Goal: Task Accomplishment & Management: Manage account settings

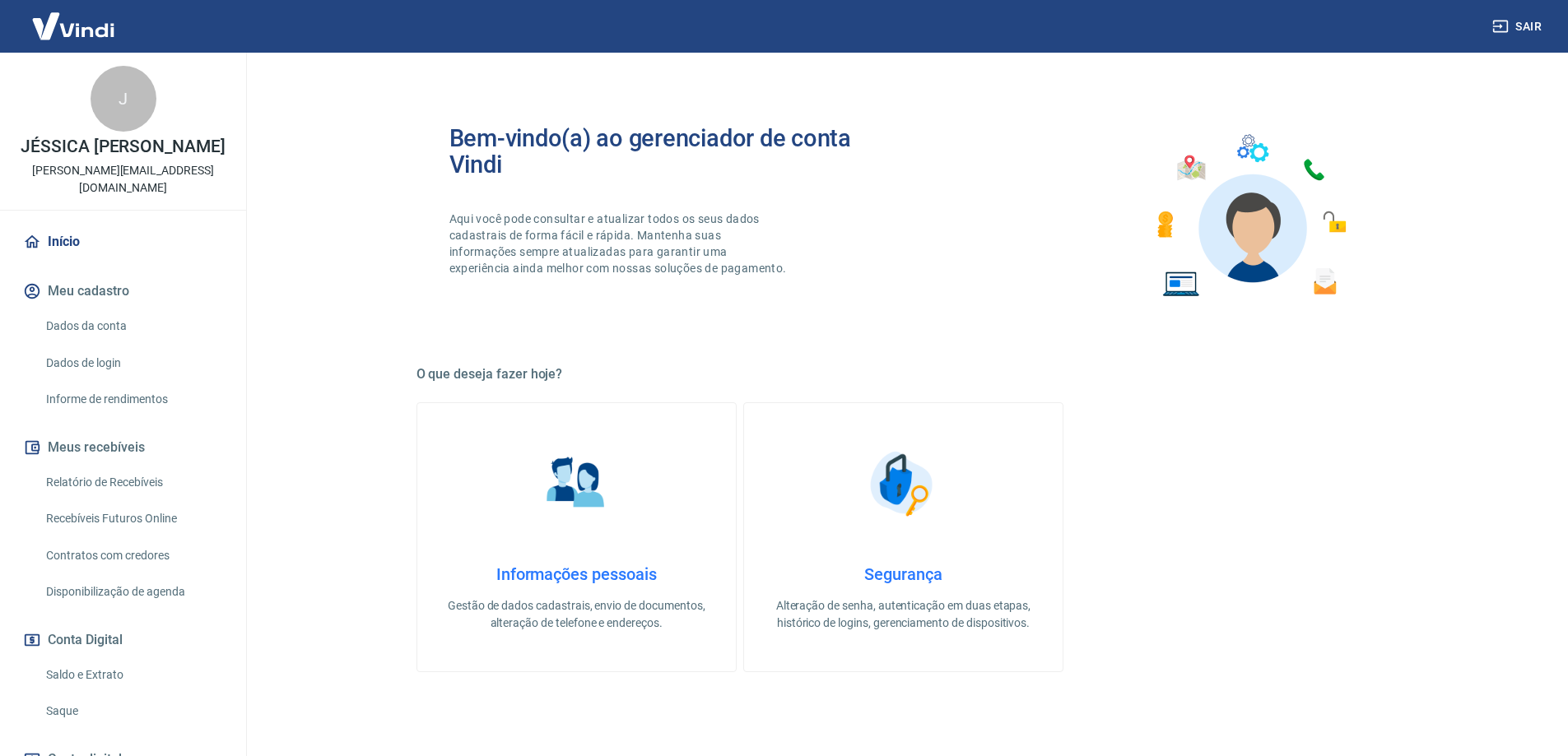
click at [100, 25] on img at bounding box center [73, 26] width 107 height 50
click at [155, 484] on link "Relatório de Recebíveis" at bounding box center [133, 482] width 187 height 34
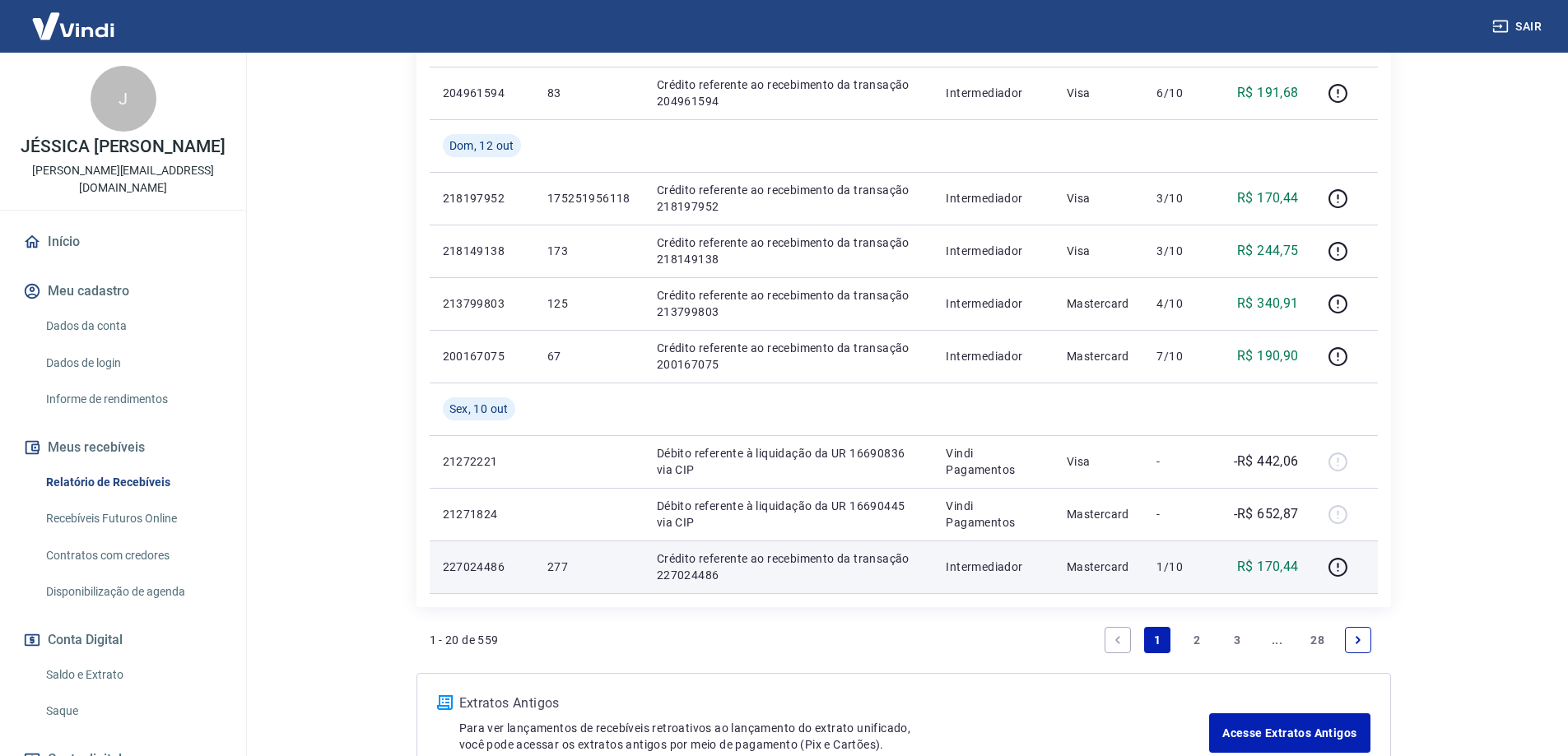
scroll to position [1248, 0]
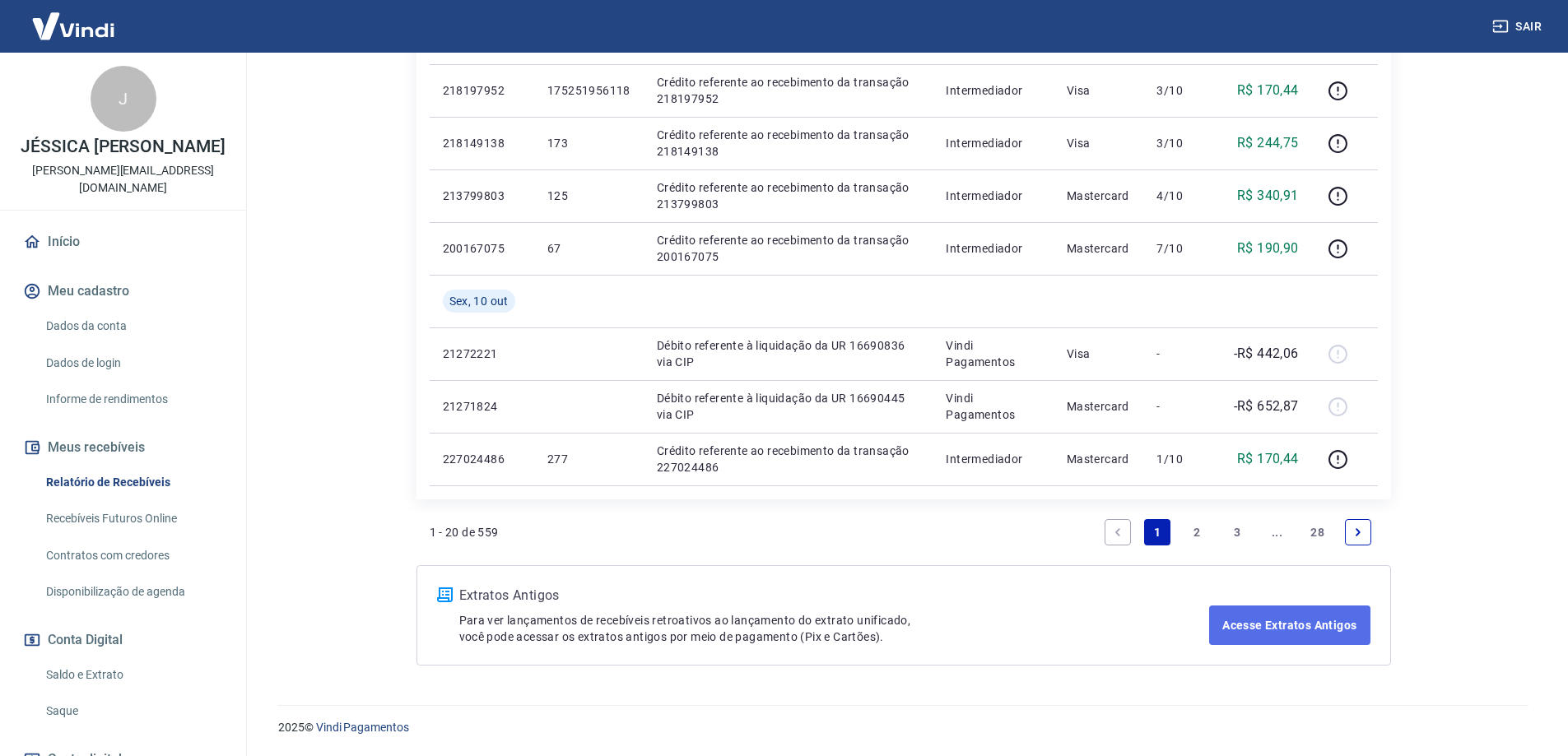
click at [1258, 628] on link "Acesse Extratos Antigos" at bounding box center [1289, 625] width 160 height 40
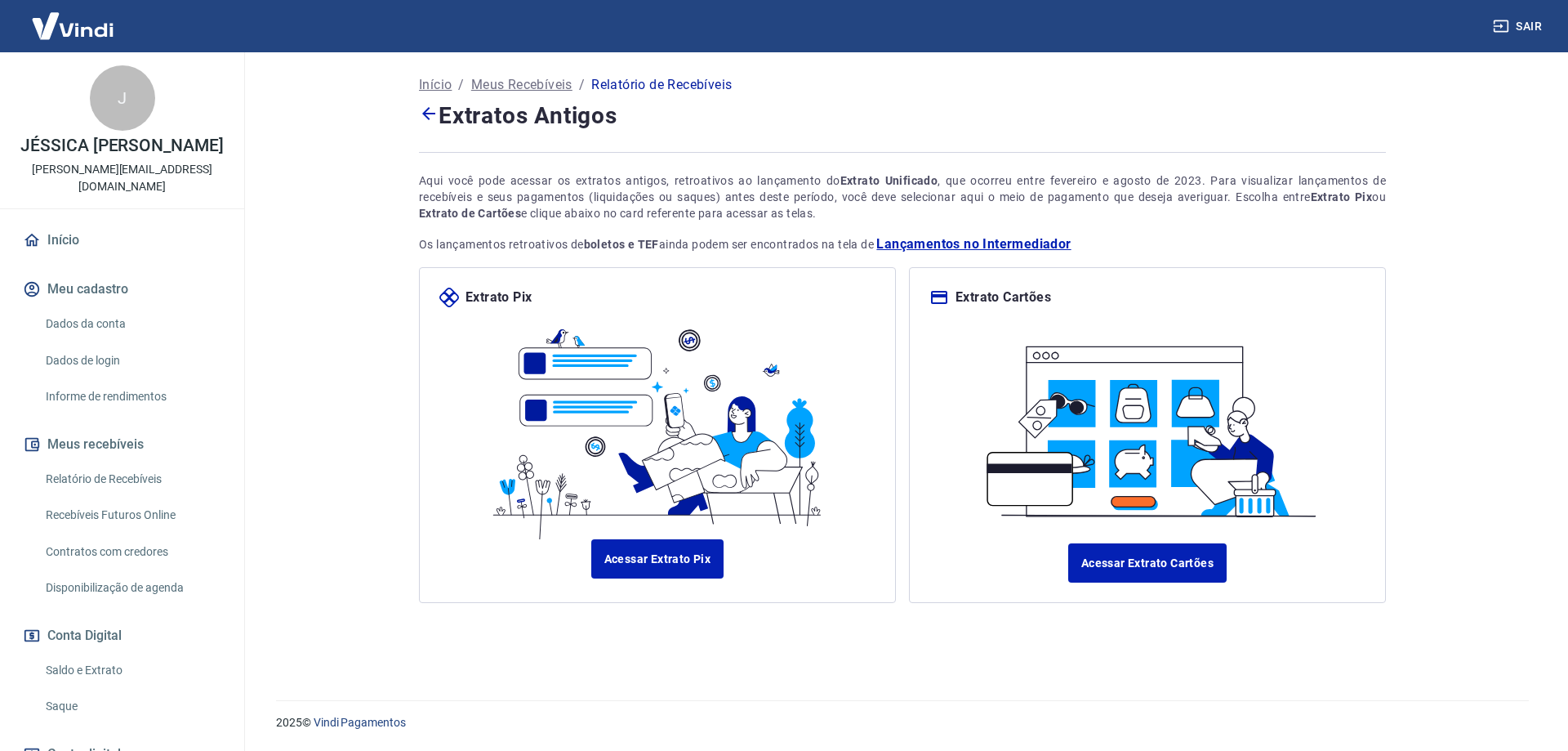
click at [89, 12] on img at bounding box center [73, 26] width 106 height 50
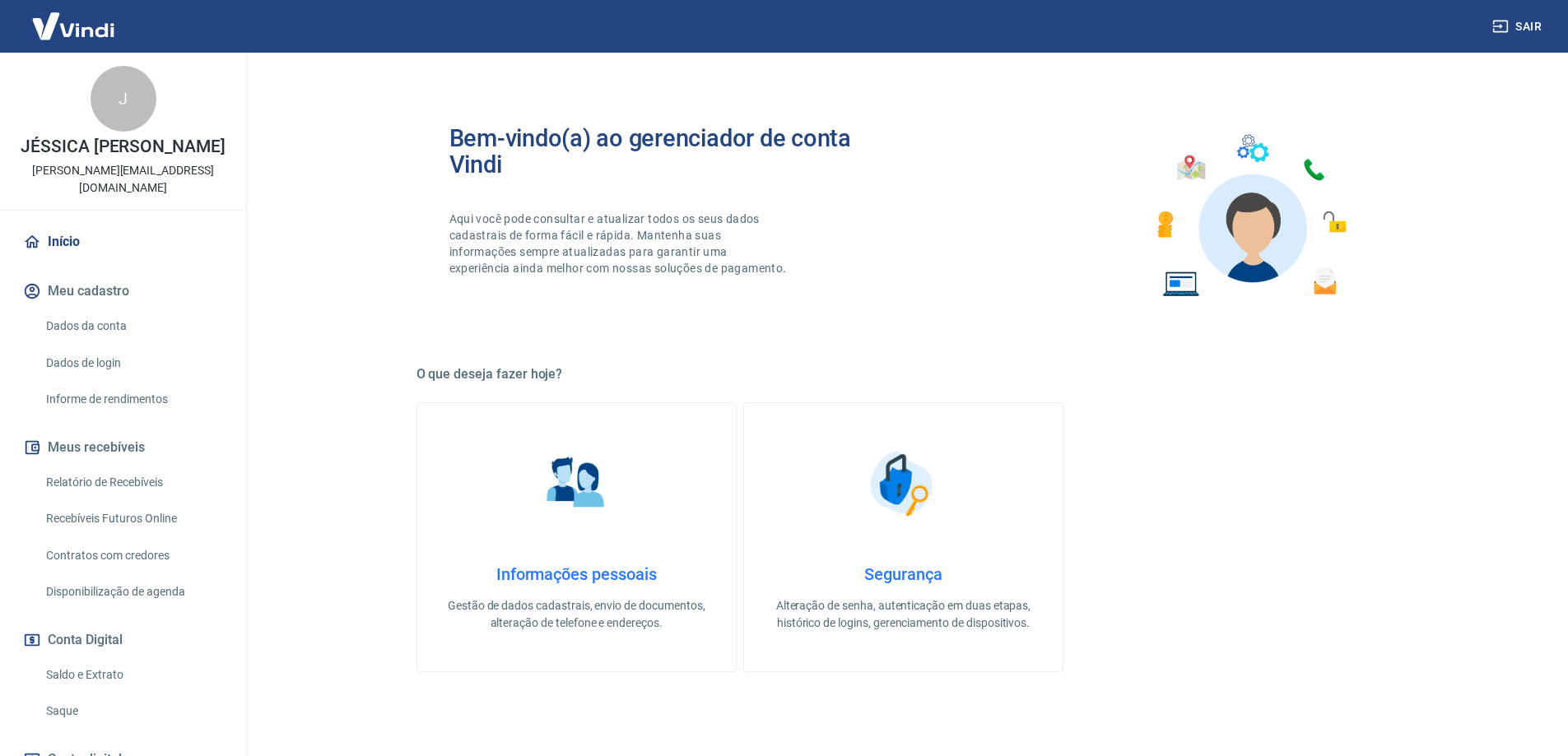
click at [95, 28] on img at bounding box center [73, 26] width 107 height 50
click at [90, 9] on img at bounding box center [73, 26] width 107 height 50
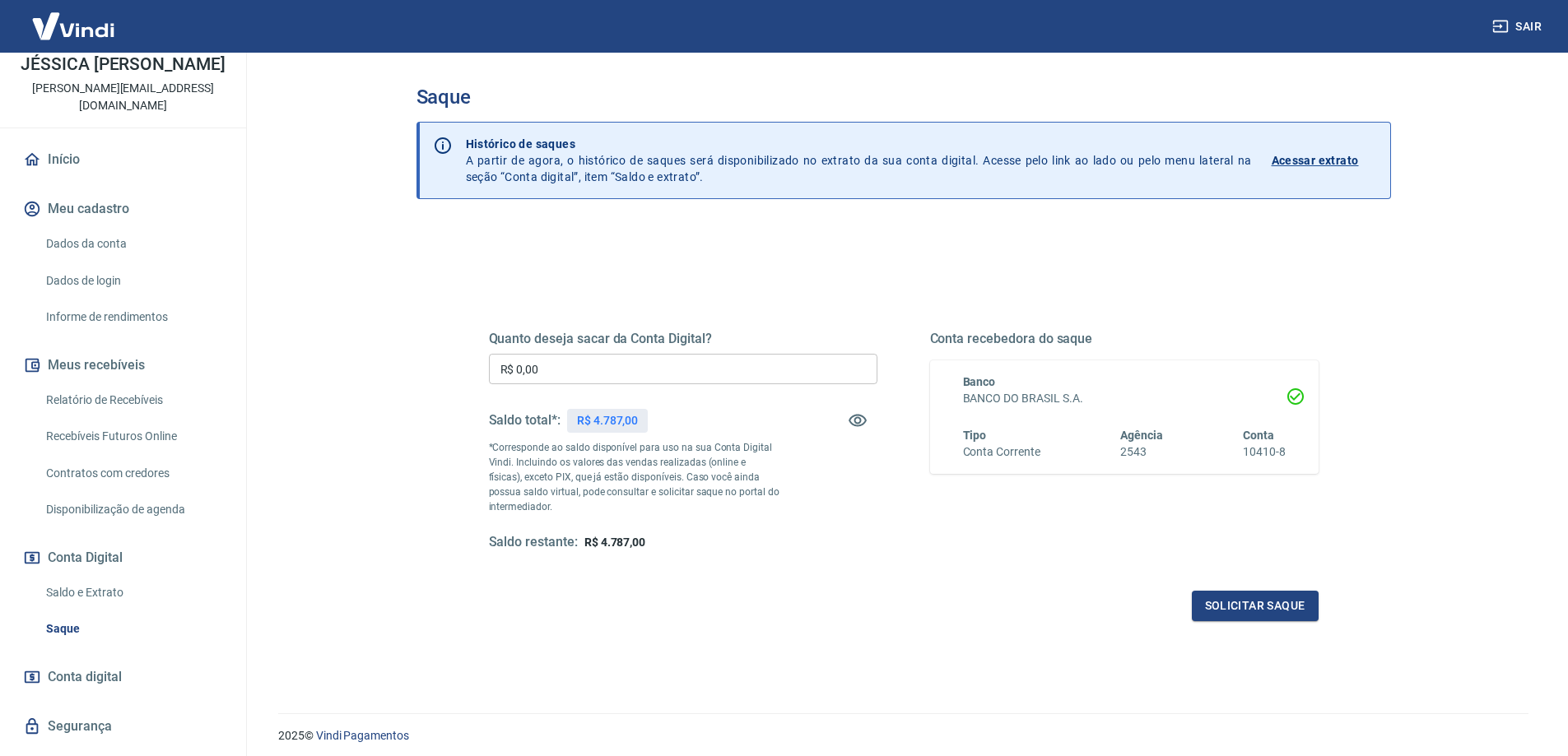
scroll to position [120, 0]
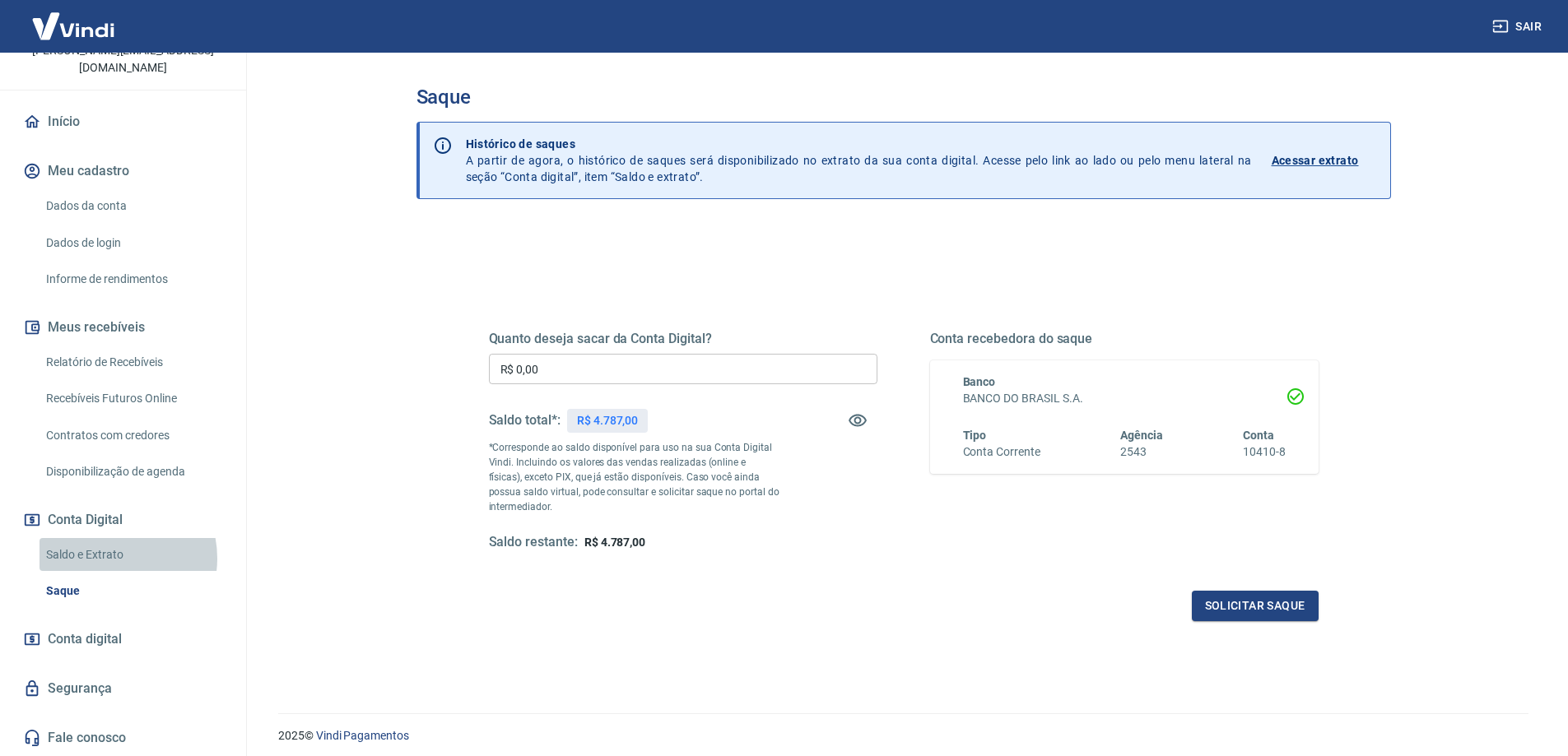
click at [109, 557] on link "Saldo e Extrato" at bounding box center [133, 554] width 187 height 34
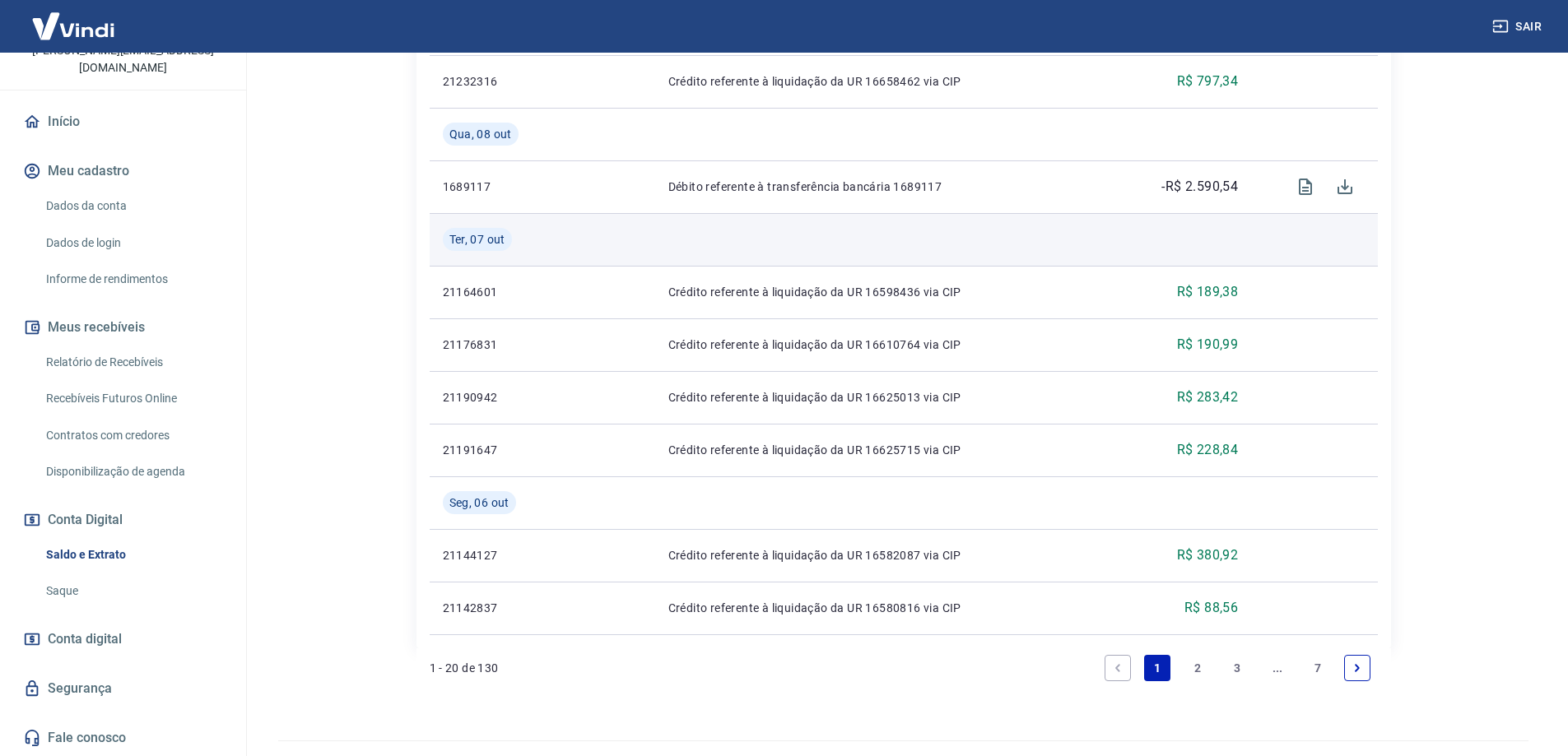
scroll to position [1388, 0]
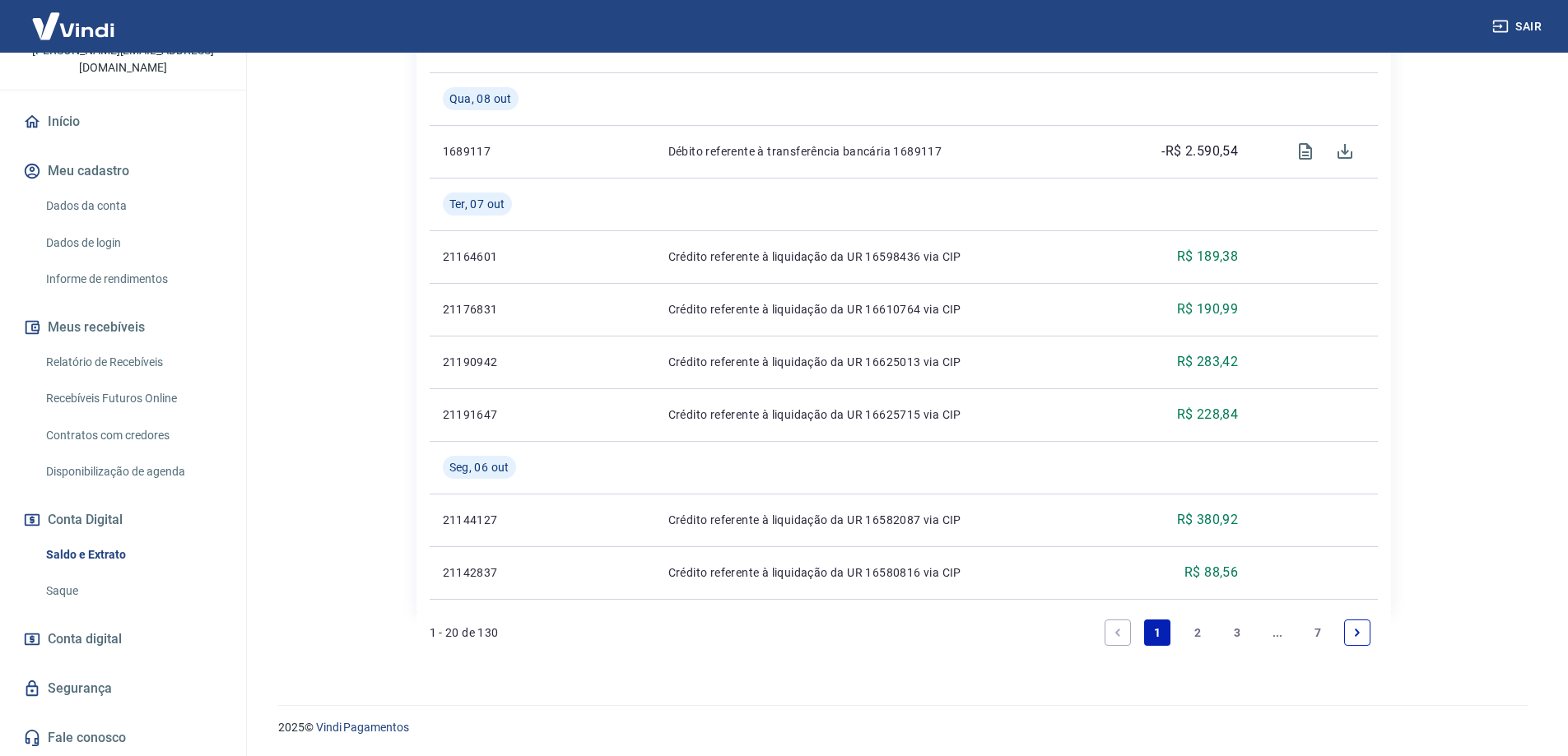
click at [1195, 632] on link "2" at bounding box center [1197, 633] width 27 height 27
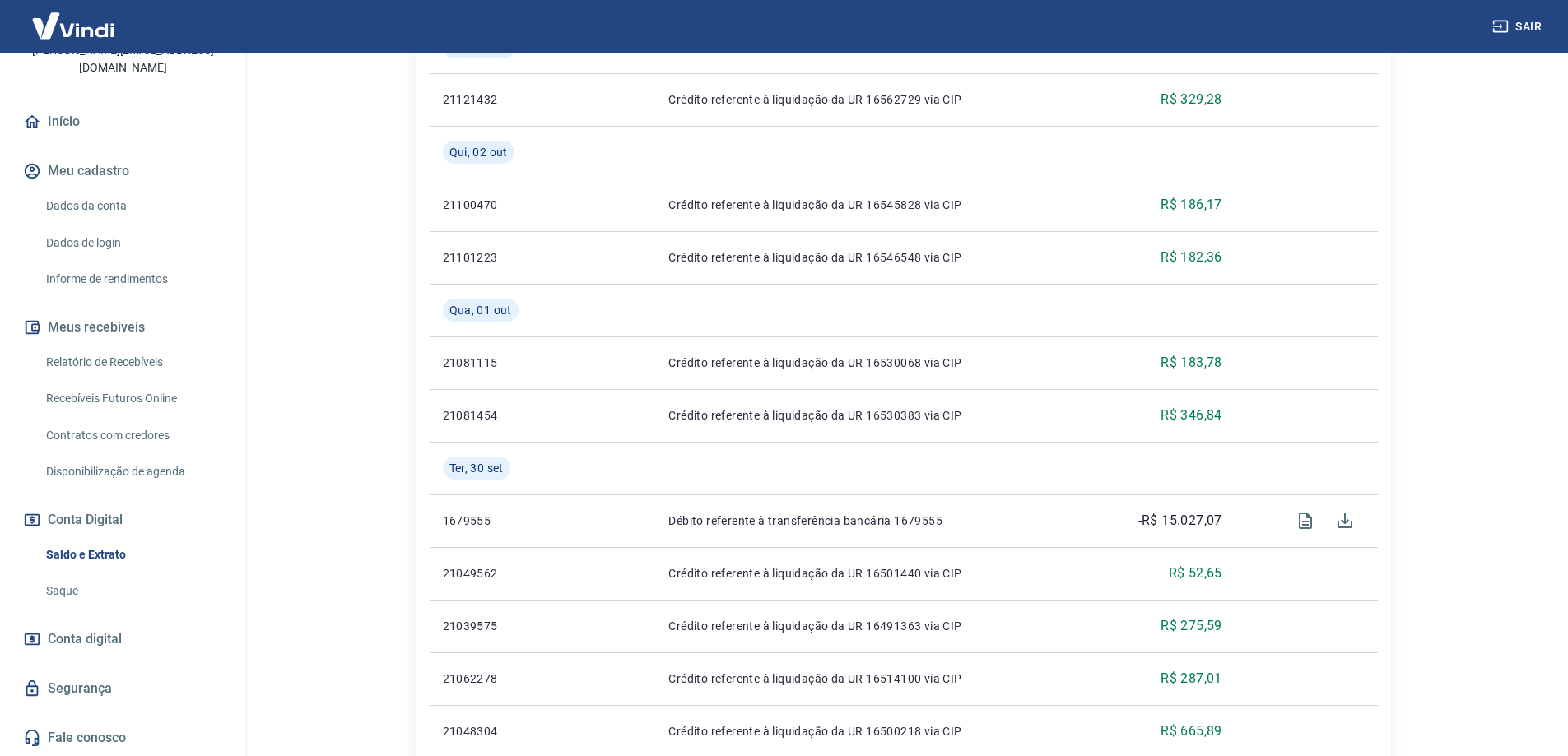
scroll to position [494, 0]
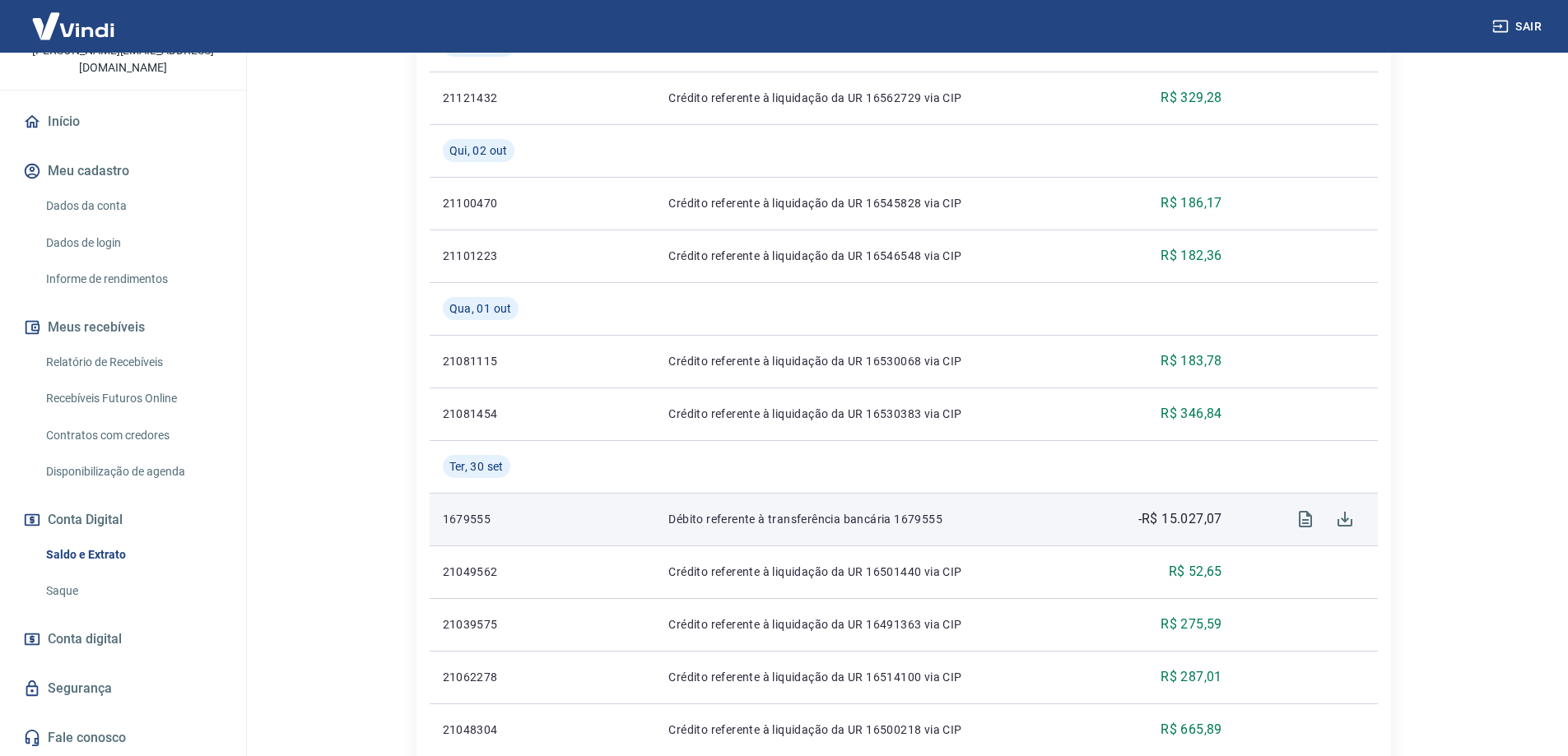
click at [1201, 518] on p "-R$ 15.027,07" at bounding box center [1180, 519] width 84 height 20
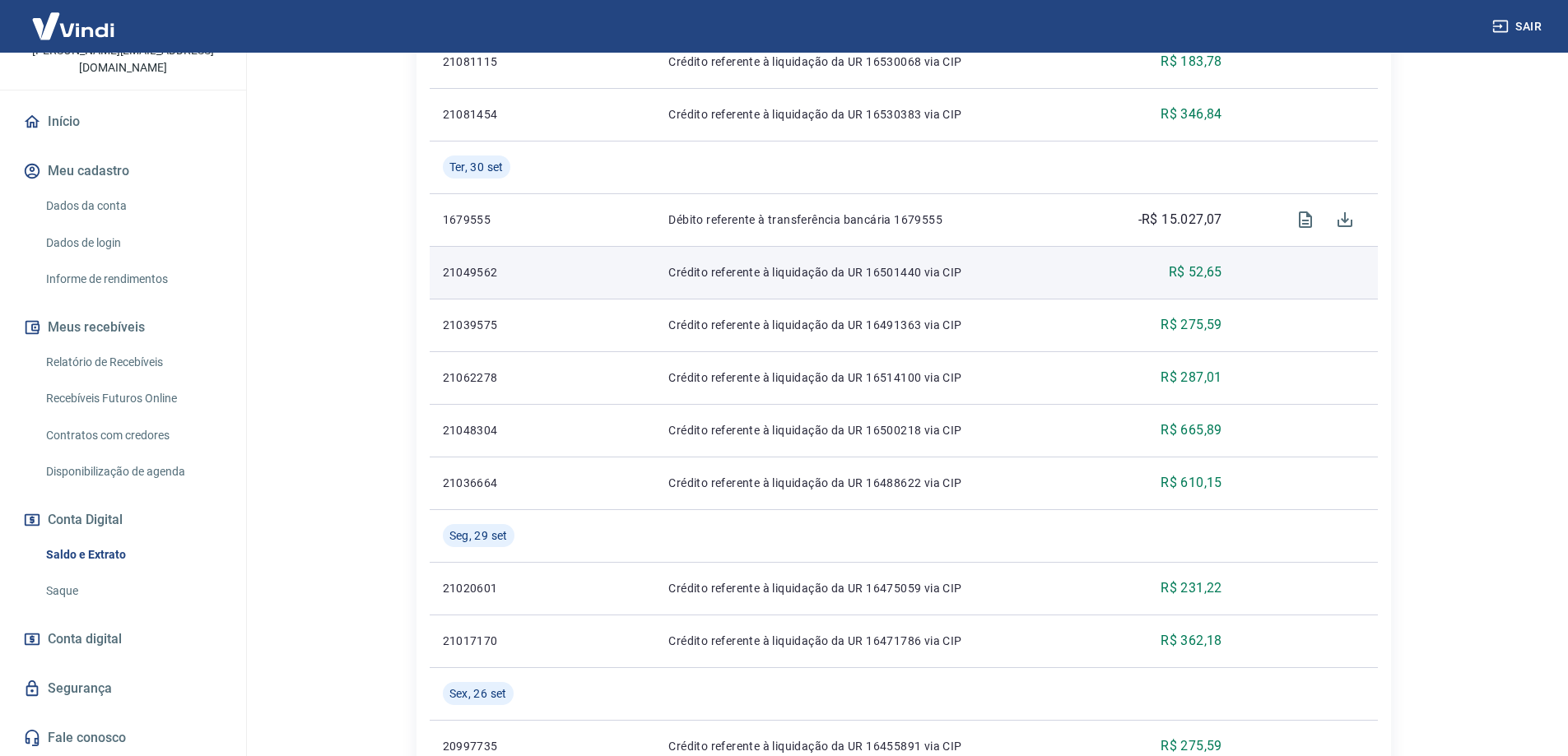
scroll to position [822, 0]
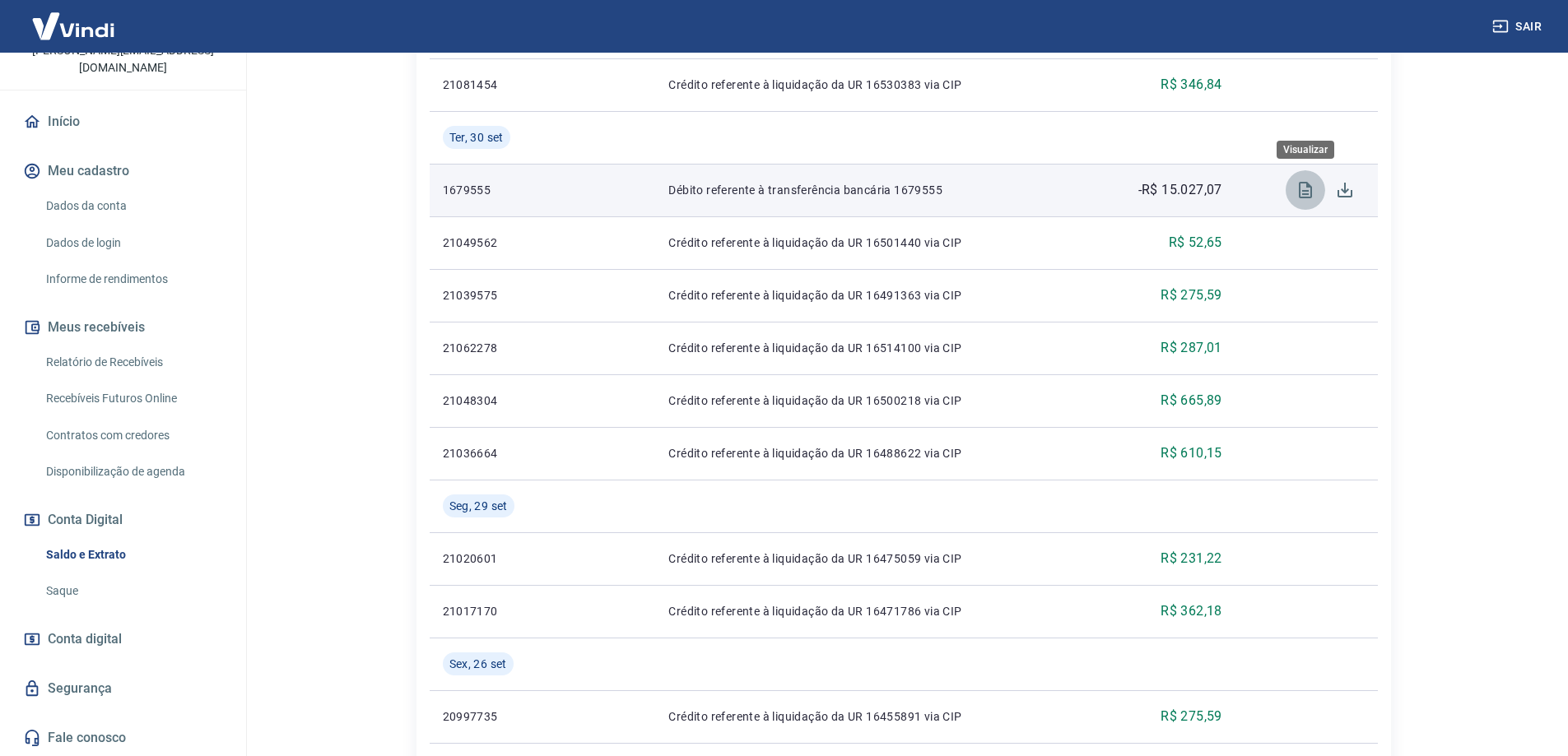
click at [1300, 184] on icon "Visualizar" at bounding box center [1305, 190] width 13 height 16
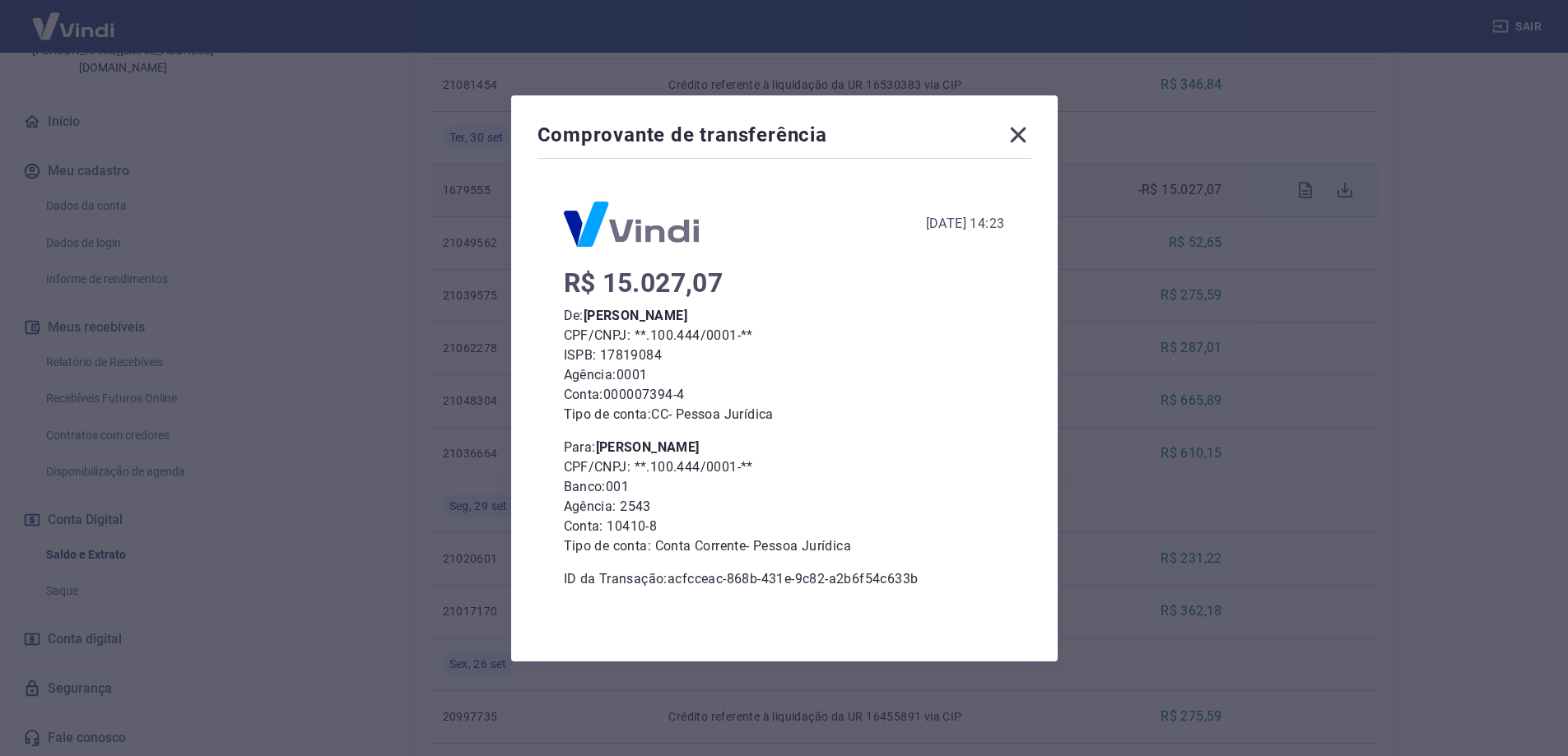
click at [1025, 131] on icon at bounding box center [1018, 134] width 16 height 16
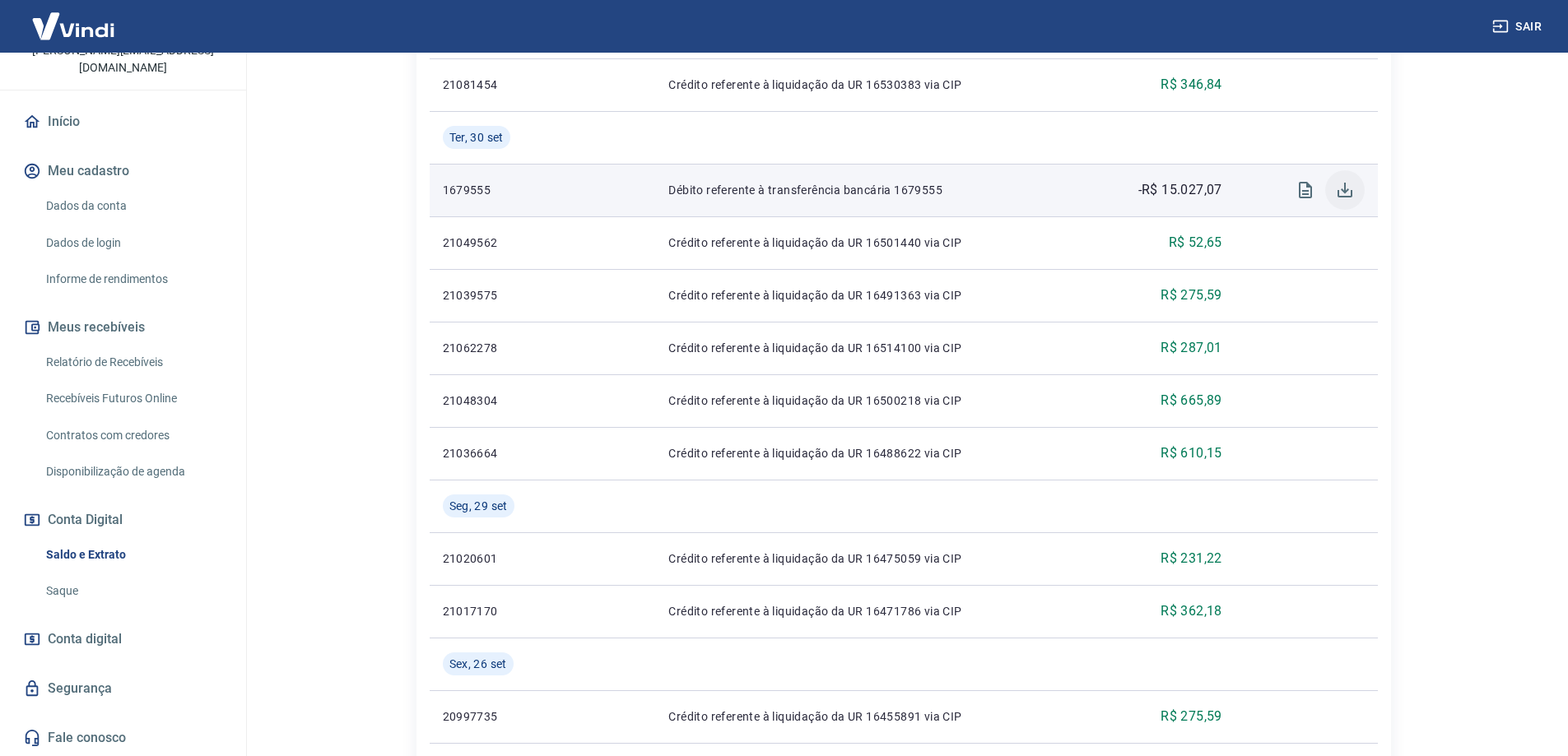
click at [1341, 185] on icon "Download" at bounding box center [1345, 190] width 20 height 20
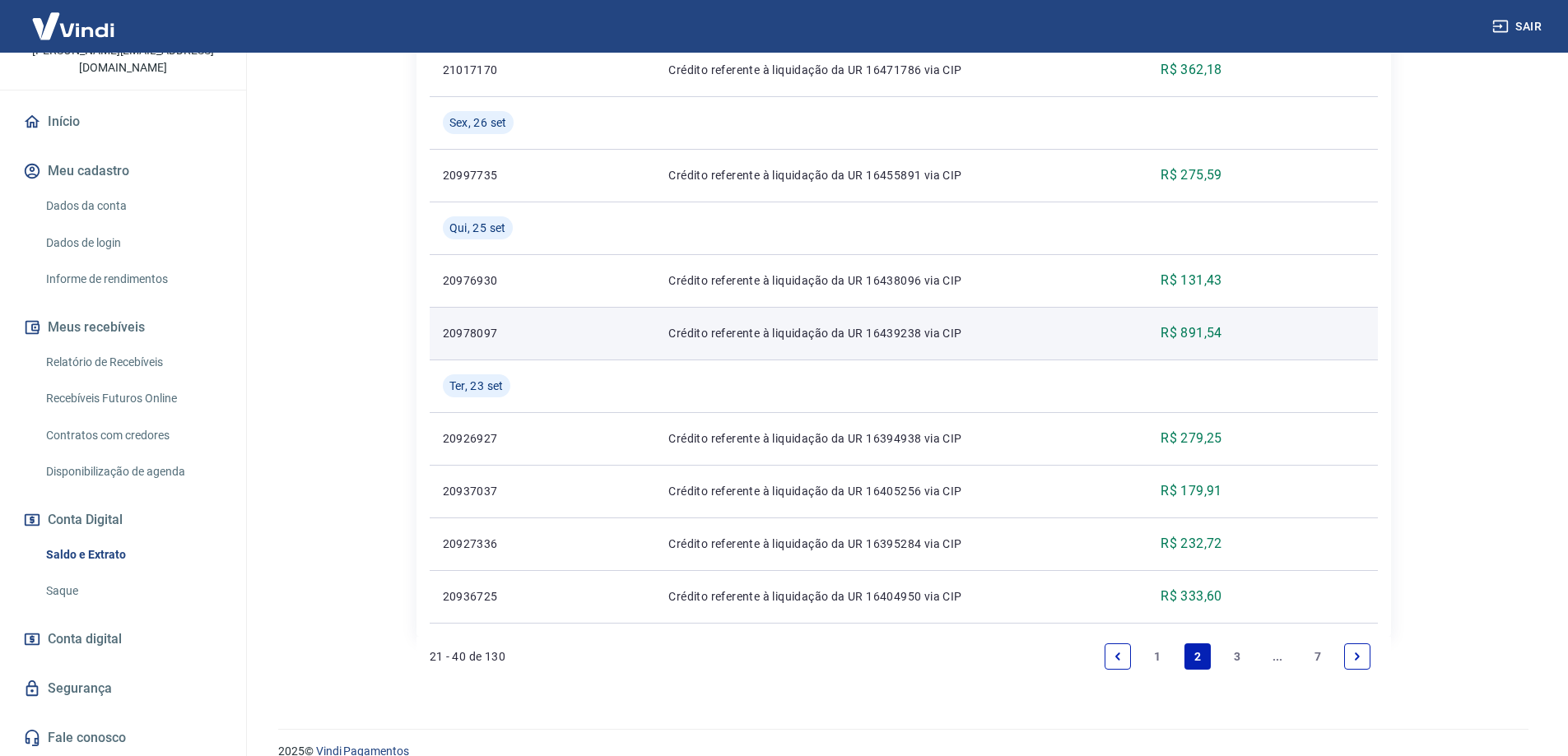
scroll to position [1388, 0]
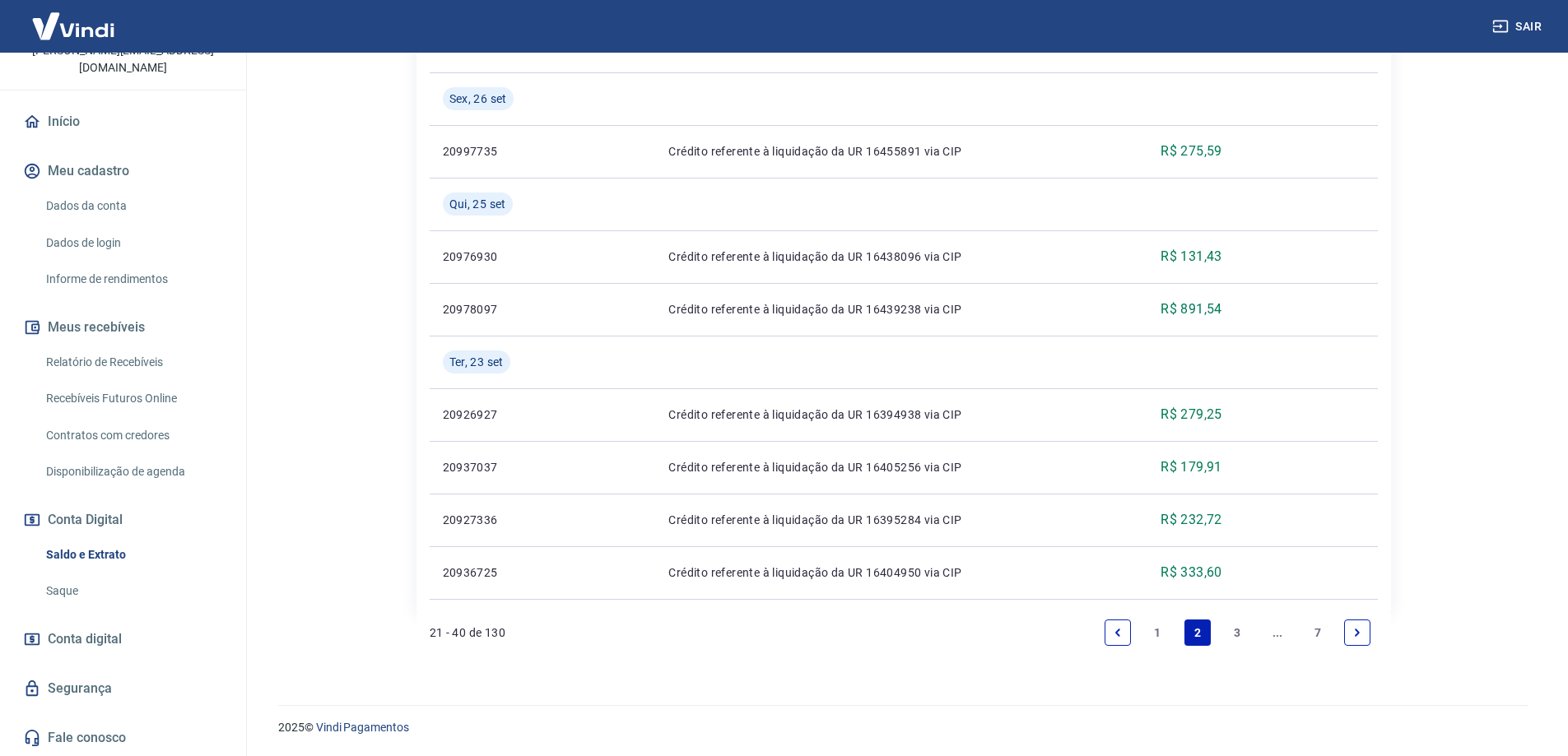
click at [1243, 633] on link "3" at bounding box center [1237, 633] width 27 height 27
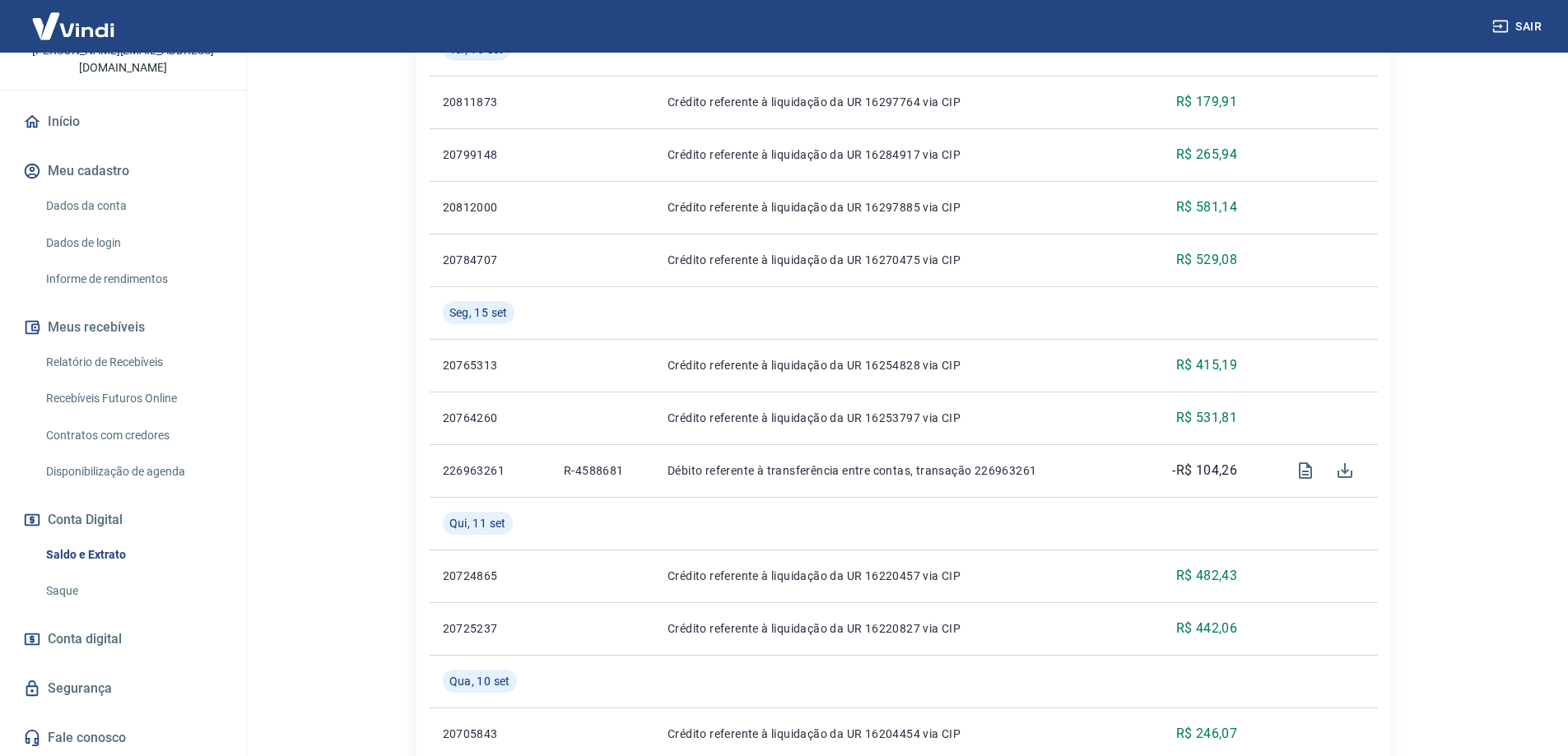
scroll to position [1070, 0]
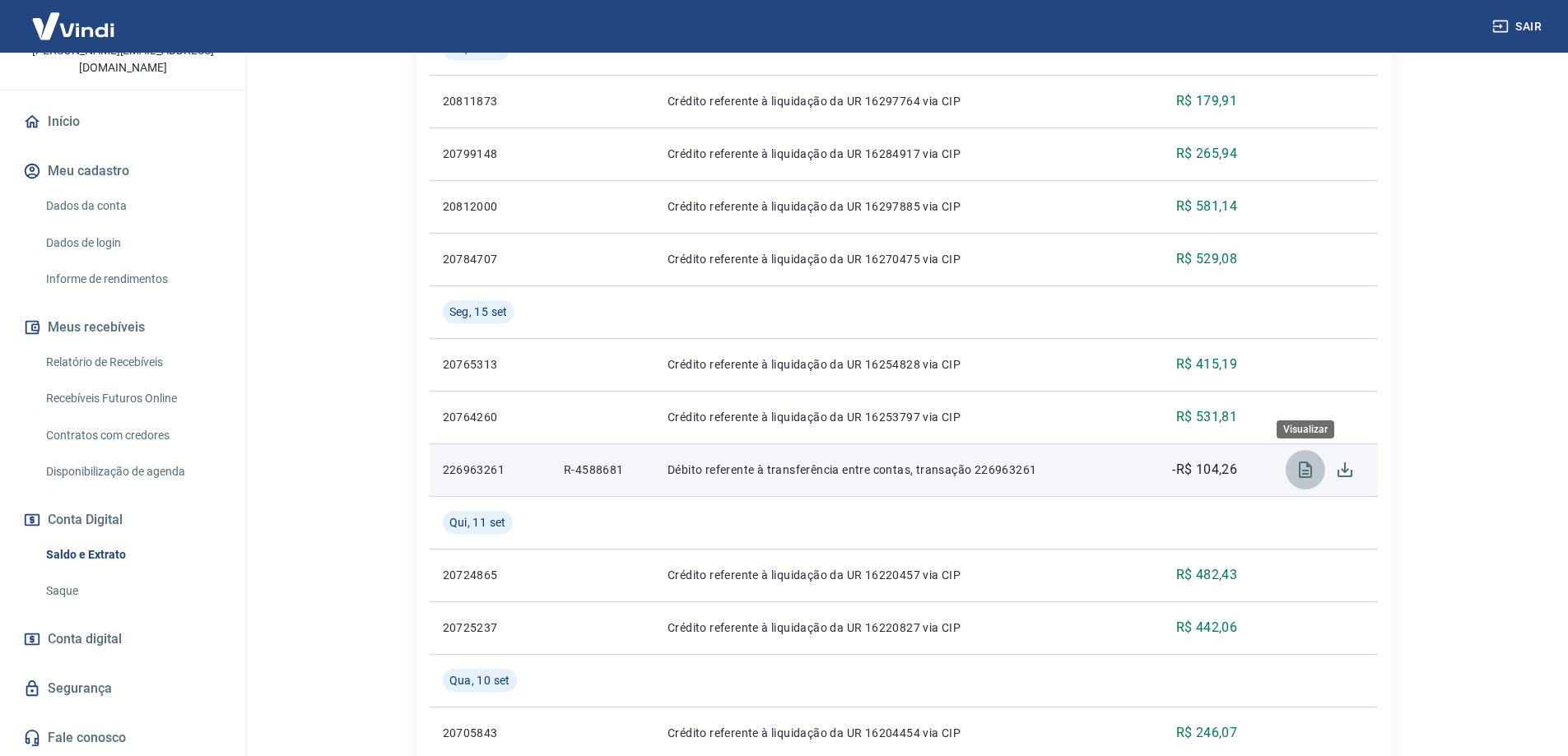
click at [1304, 476] on icon "Visualizar" at bounding box center [1305, 470] width 20 height 20
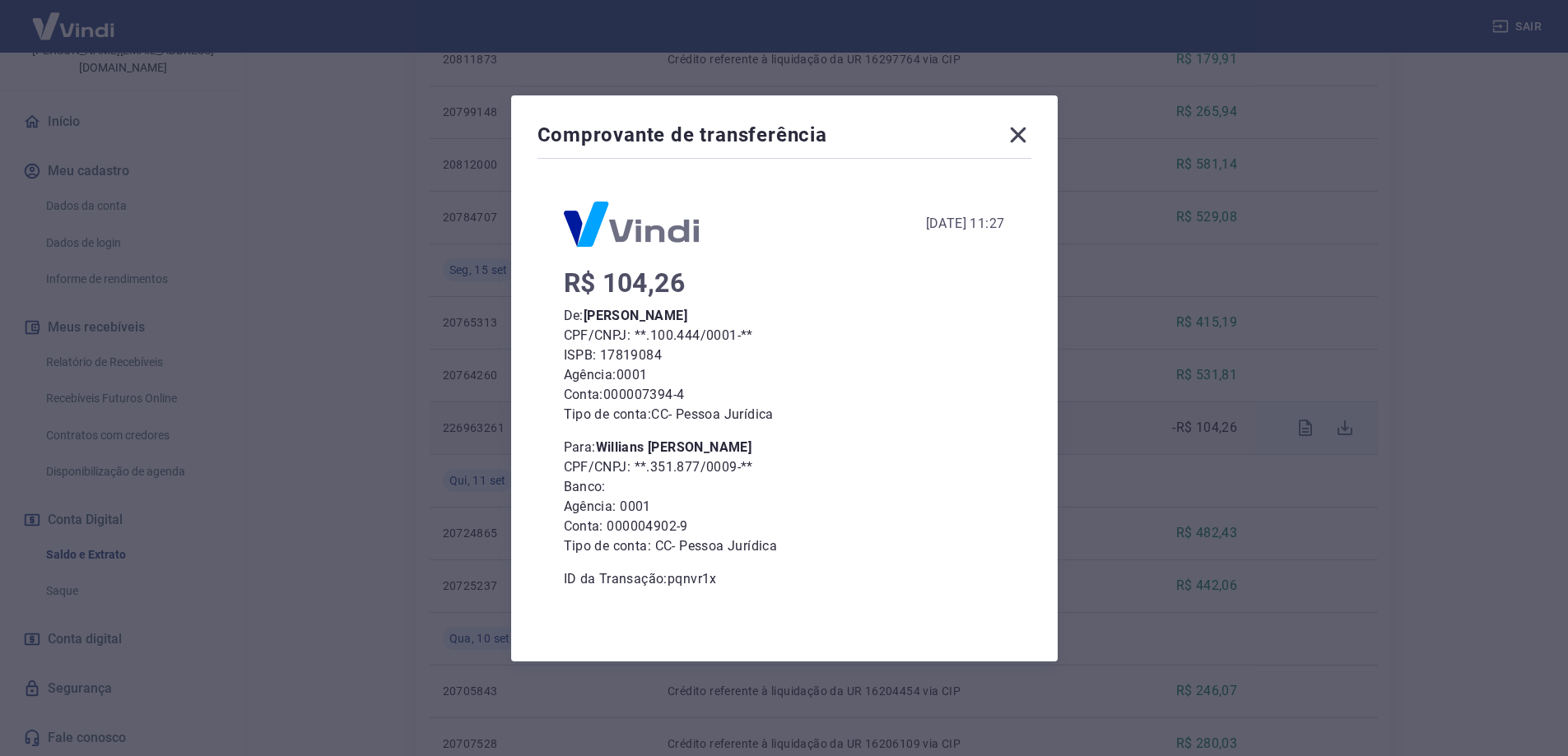
scroll to position [1152, 0]
click at [1023, 139] on icon at bounding box center [1018, 134] width 27 height 27
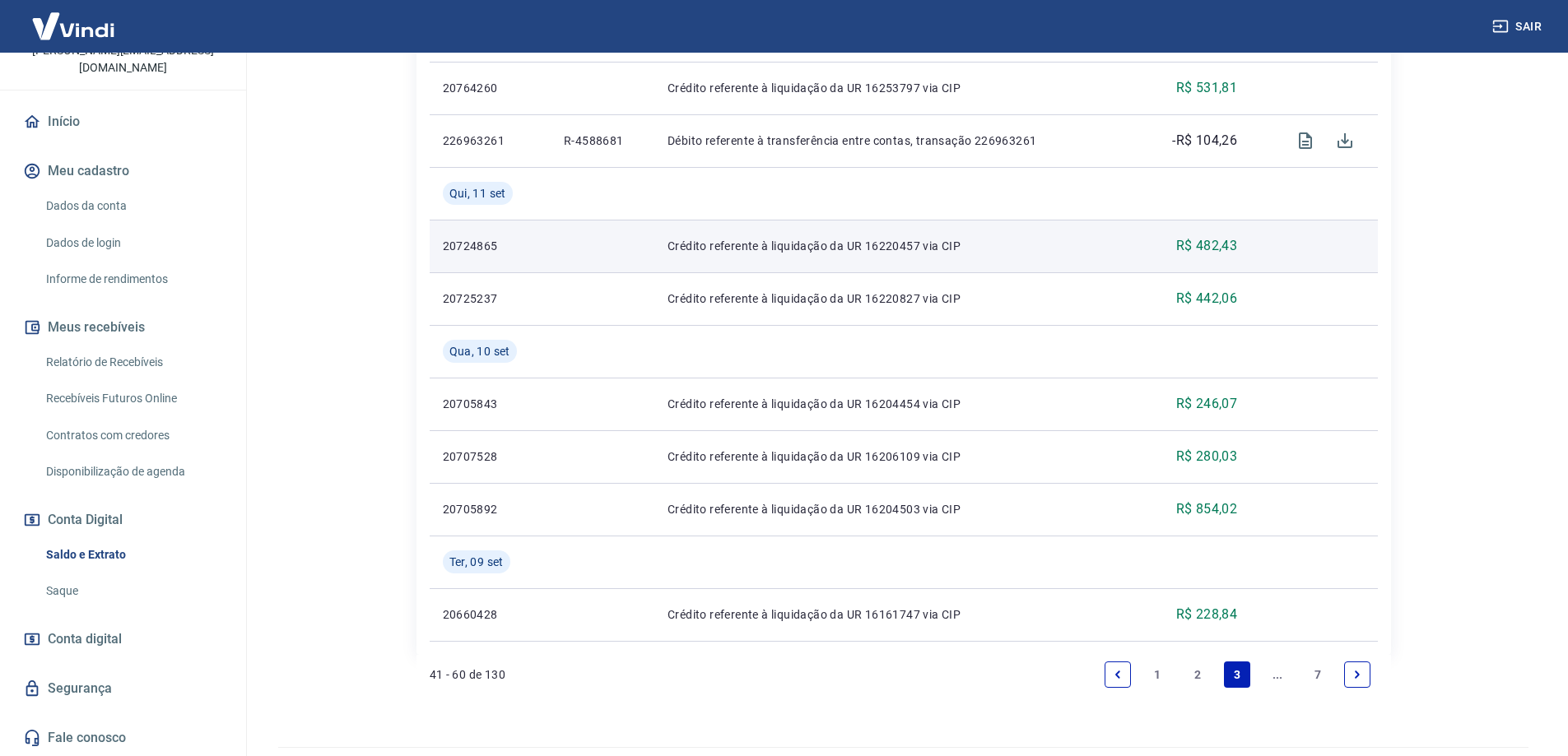
scroll to position [1440, 0]
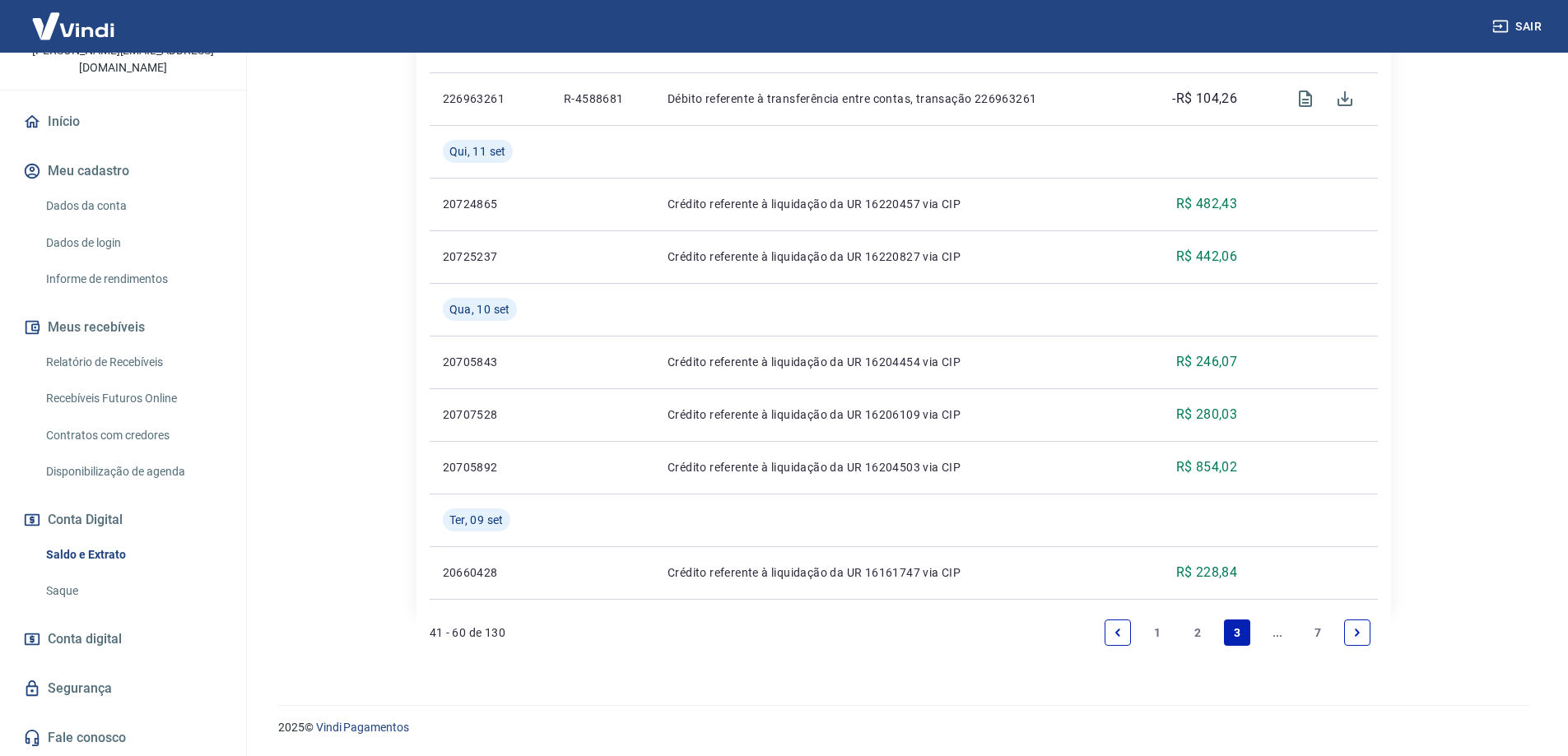
click at [1363, 630] on icon "Next page" at bounding box center [1357, 632] width 11 height 11
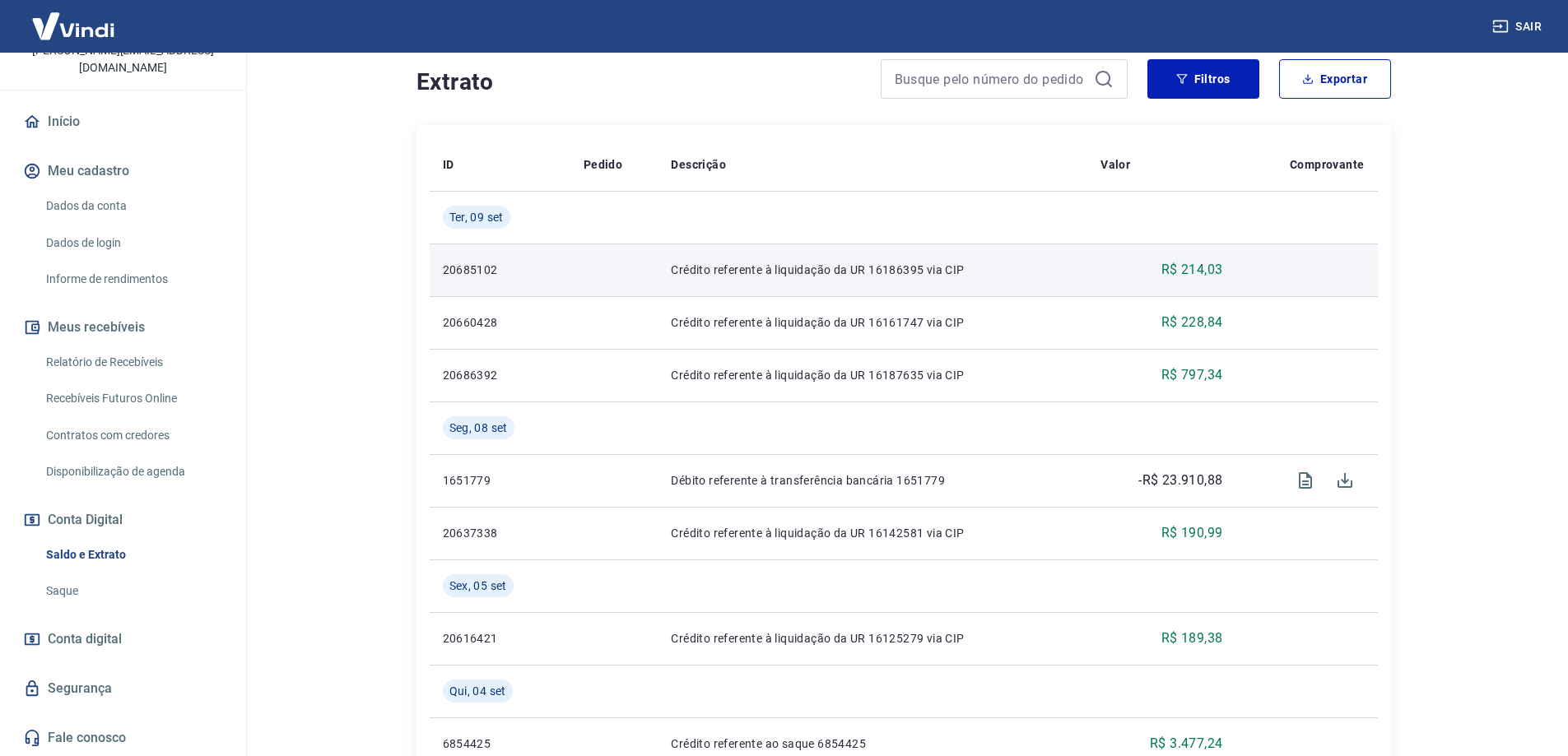
scroll to position [329, 0]
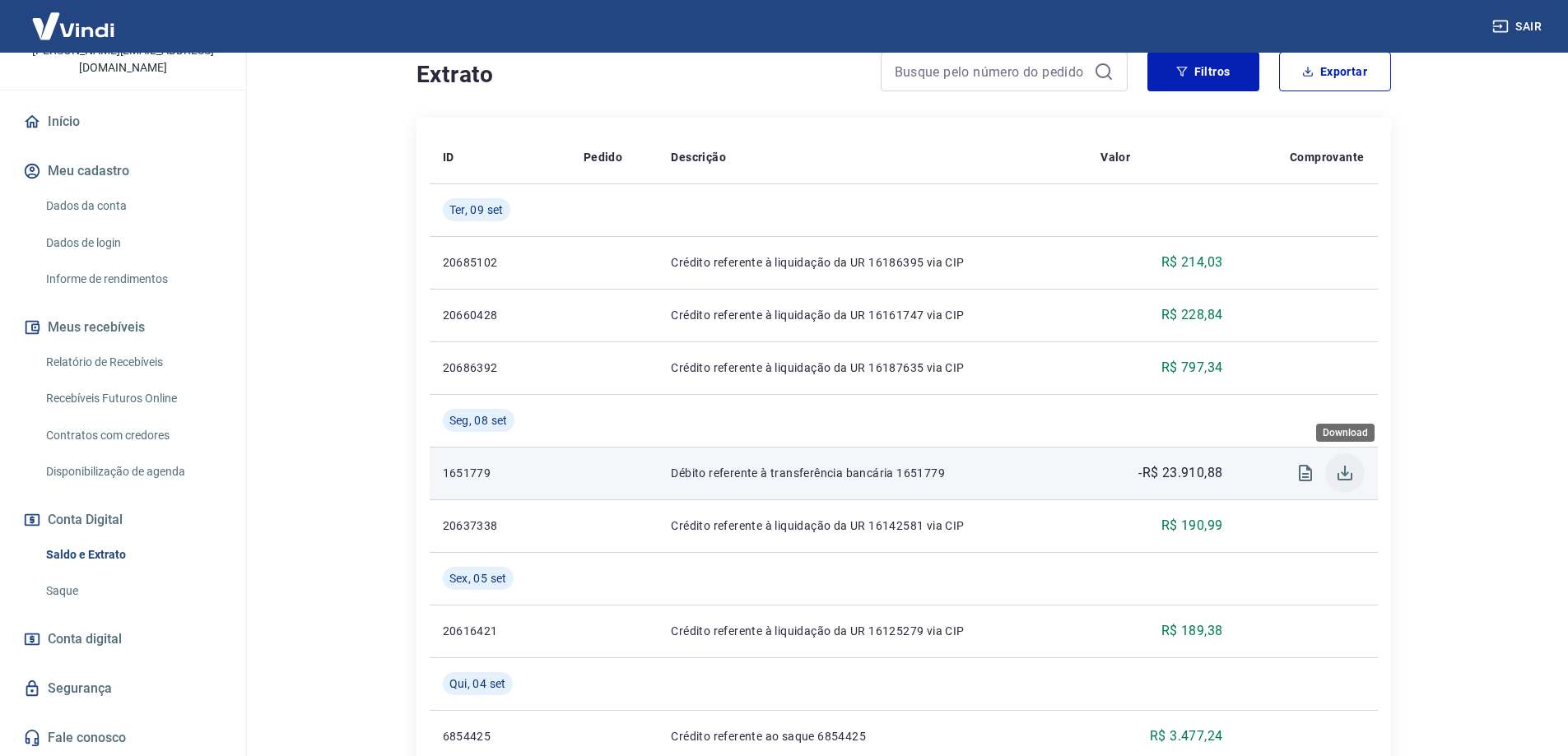
click at [1339, 471] on icon "Download" at bounding box center [1345, 472] width 20 height 20
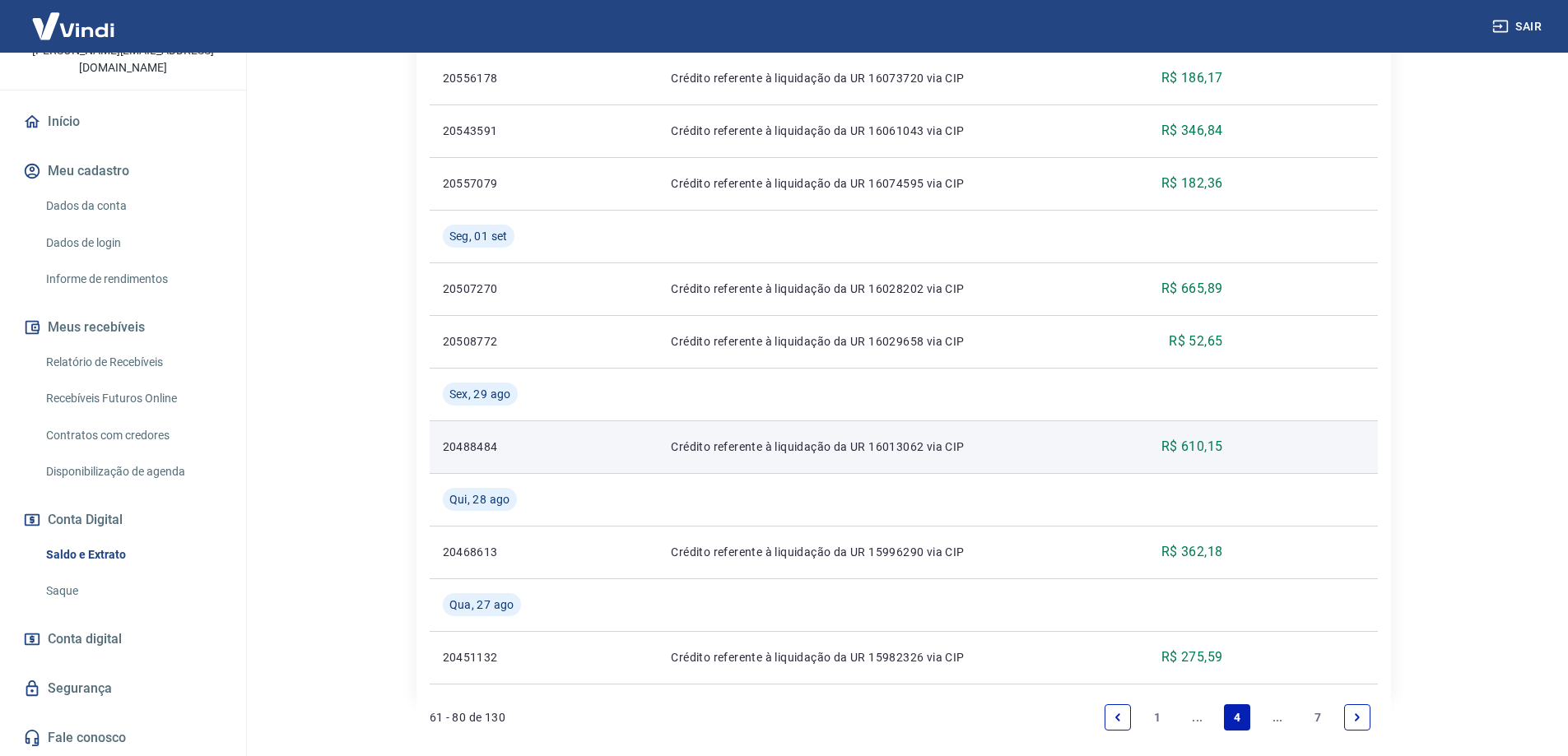
scroll to position [1493, 0]
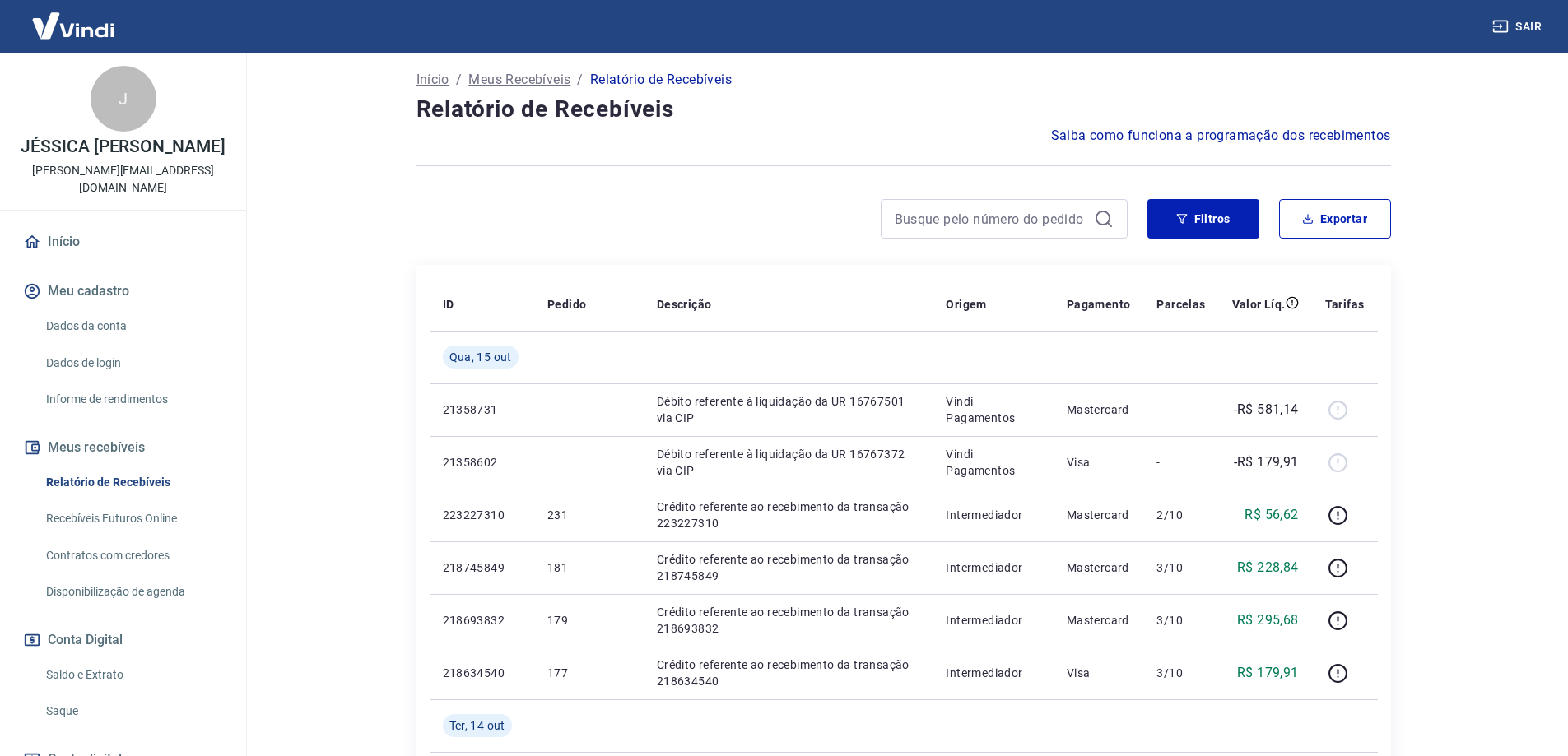
scroll to position [82, 0]
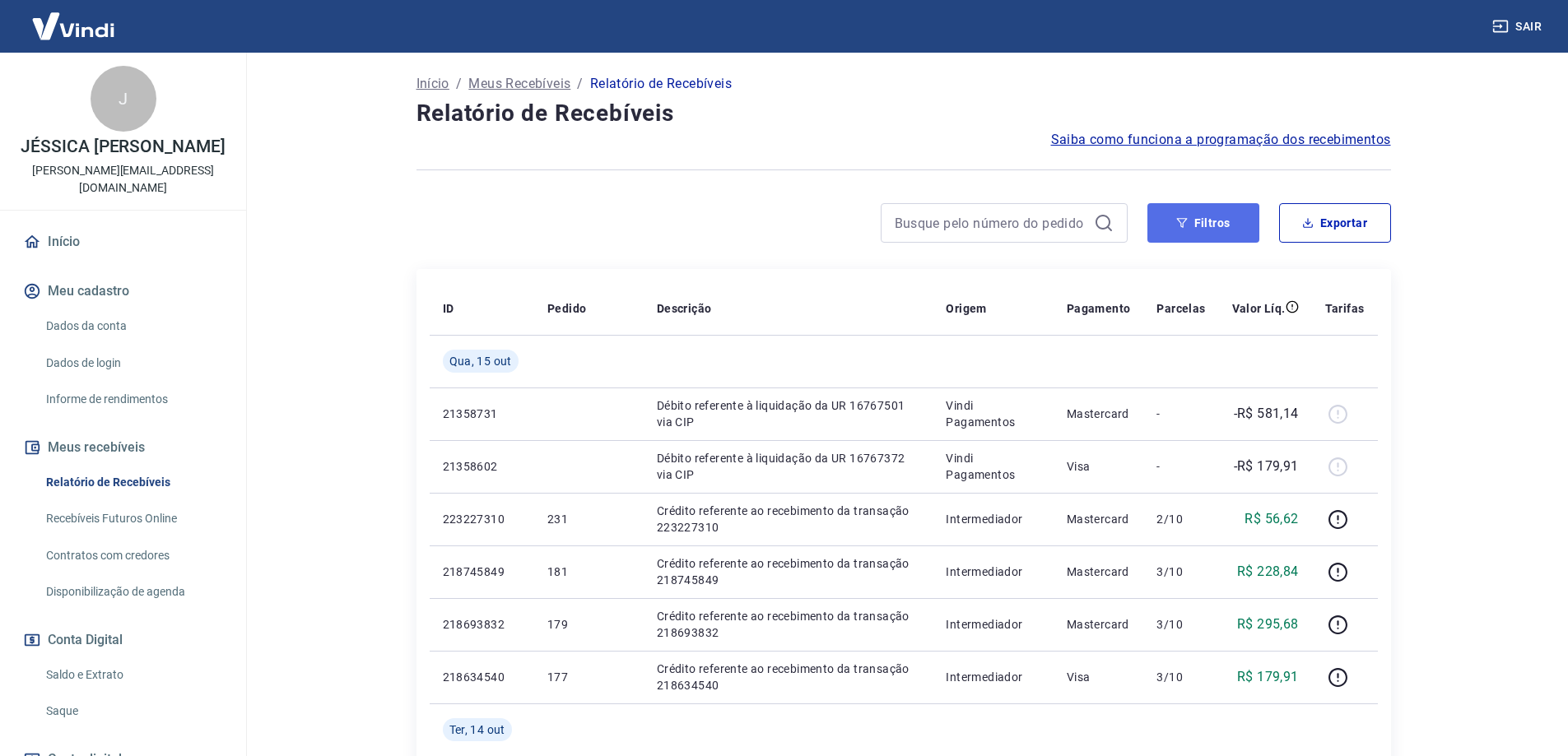
click at [1189, 222] on button "Filtros" at bounding box center [1203, 223] width 112 height 40
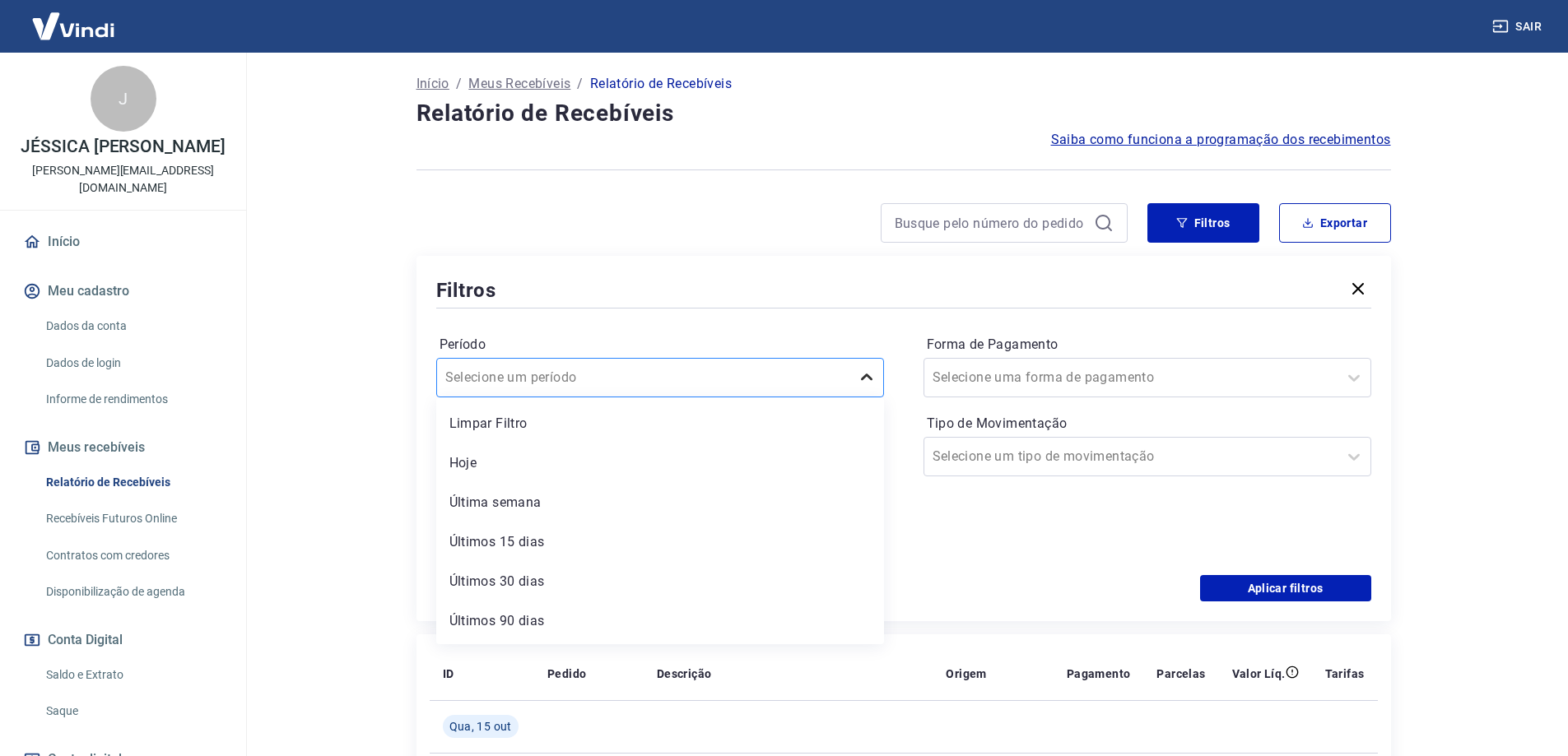
click at [870, 381] on icon at bounding box center [867, 378] width 20 height 20
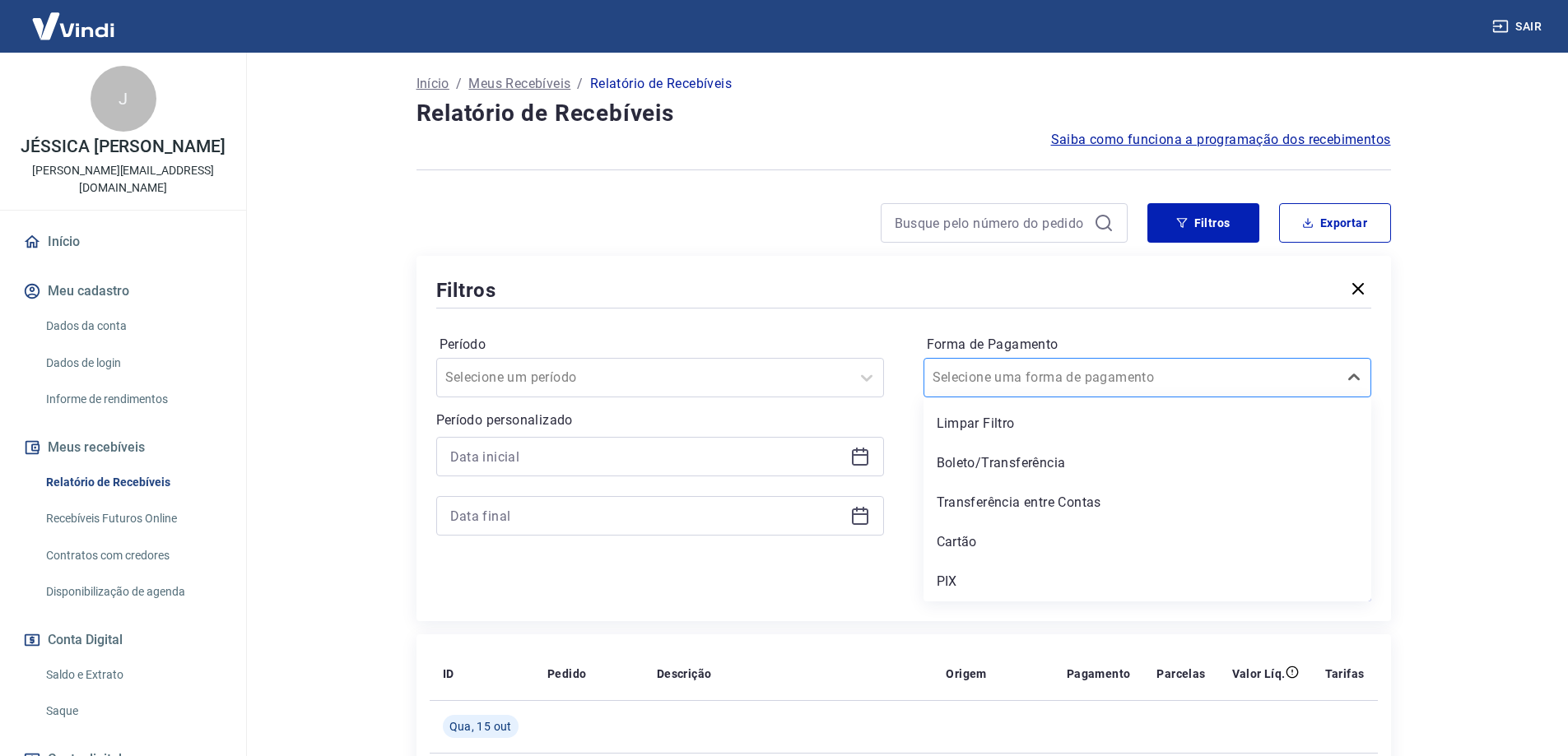
click at [1057, 373] on input "Forma de Pagamento" at bounding box center [1015, 378] width 166 height 20
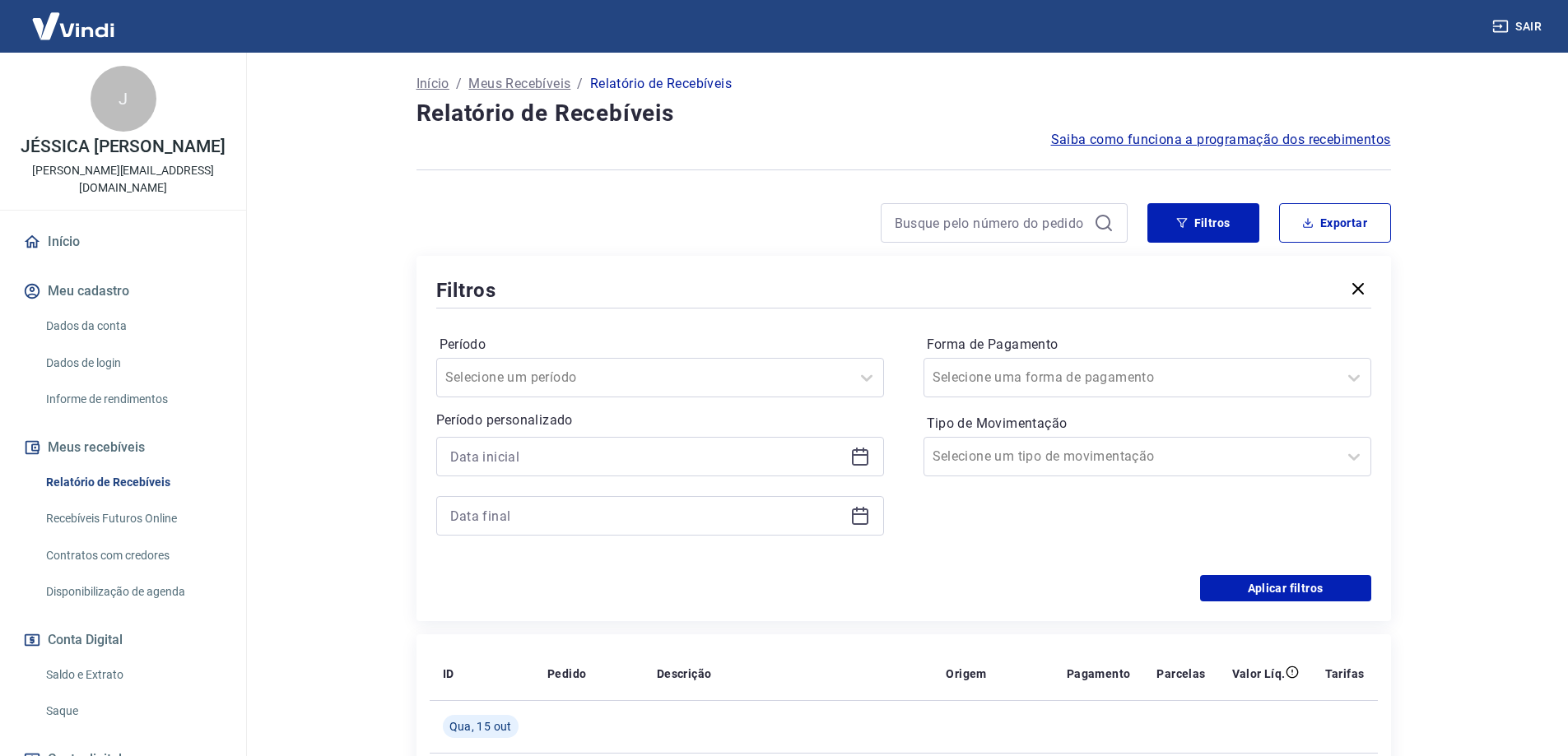
click at [861, 447] on icon at bounding box center [860, 456] width 20 height 20
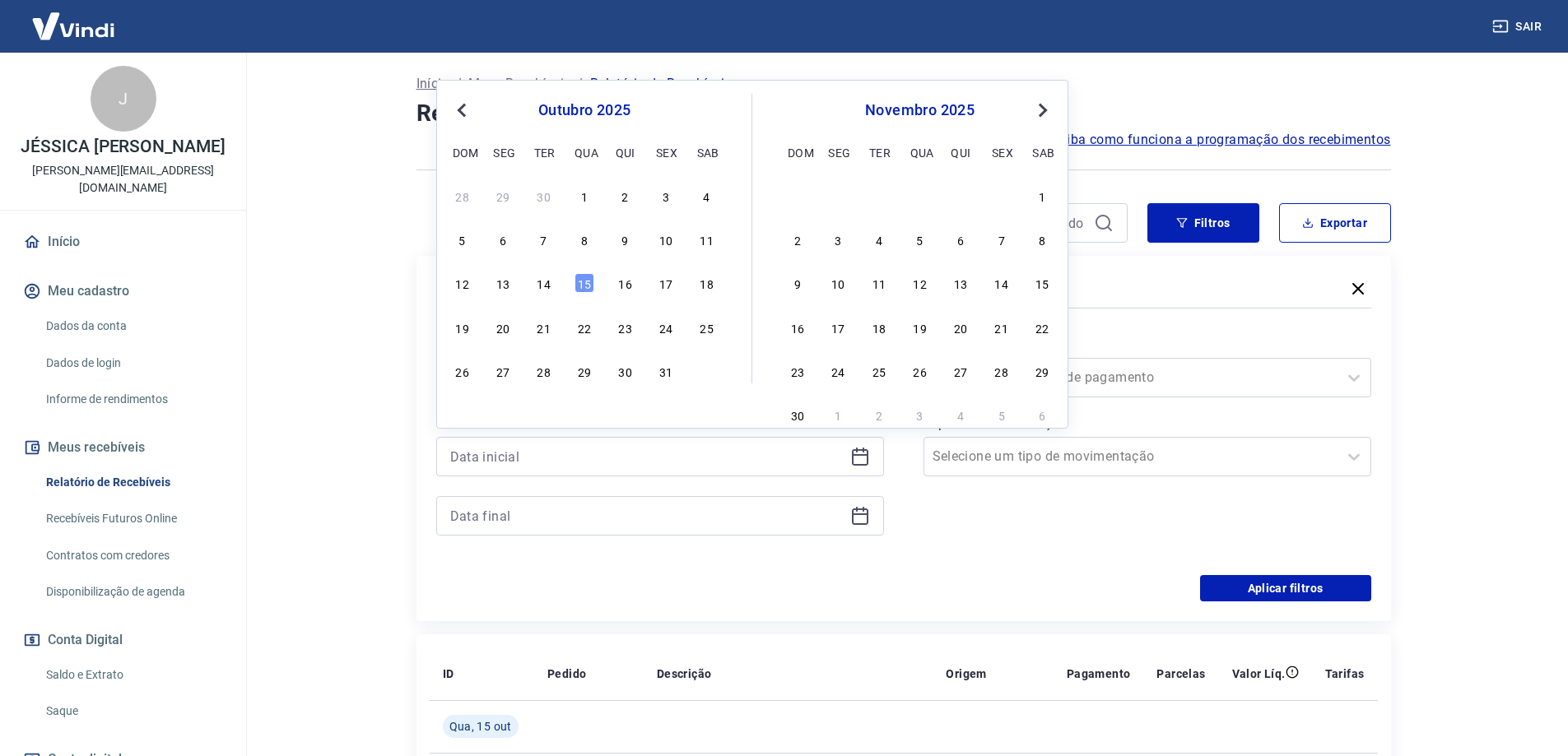
click at [455, 110] on button "Previous Month" at bounding box center [461, 109] width 20 height 20
click at [507, 197] on div "1" at bounding box center [503, 196] width 20 height 20
type input "[DATE]"
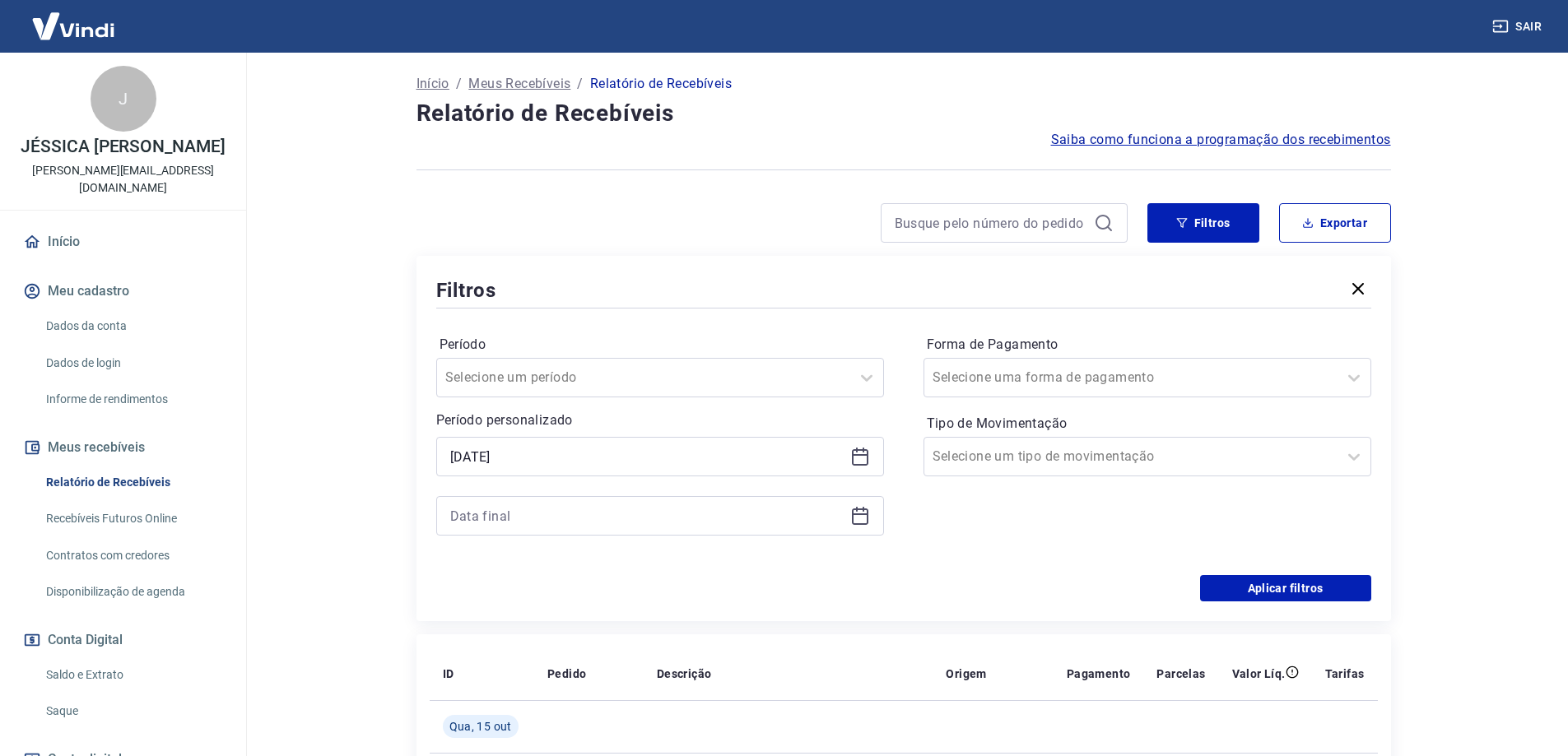
click at [856, 515] on icon at bounding box center [860, 515] width 20 height 20
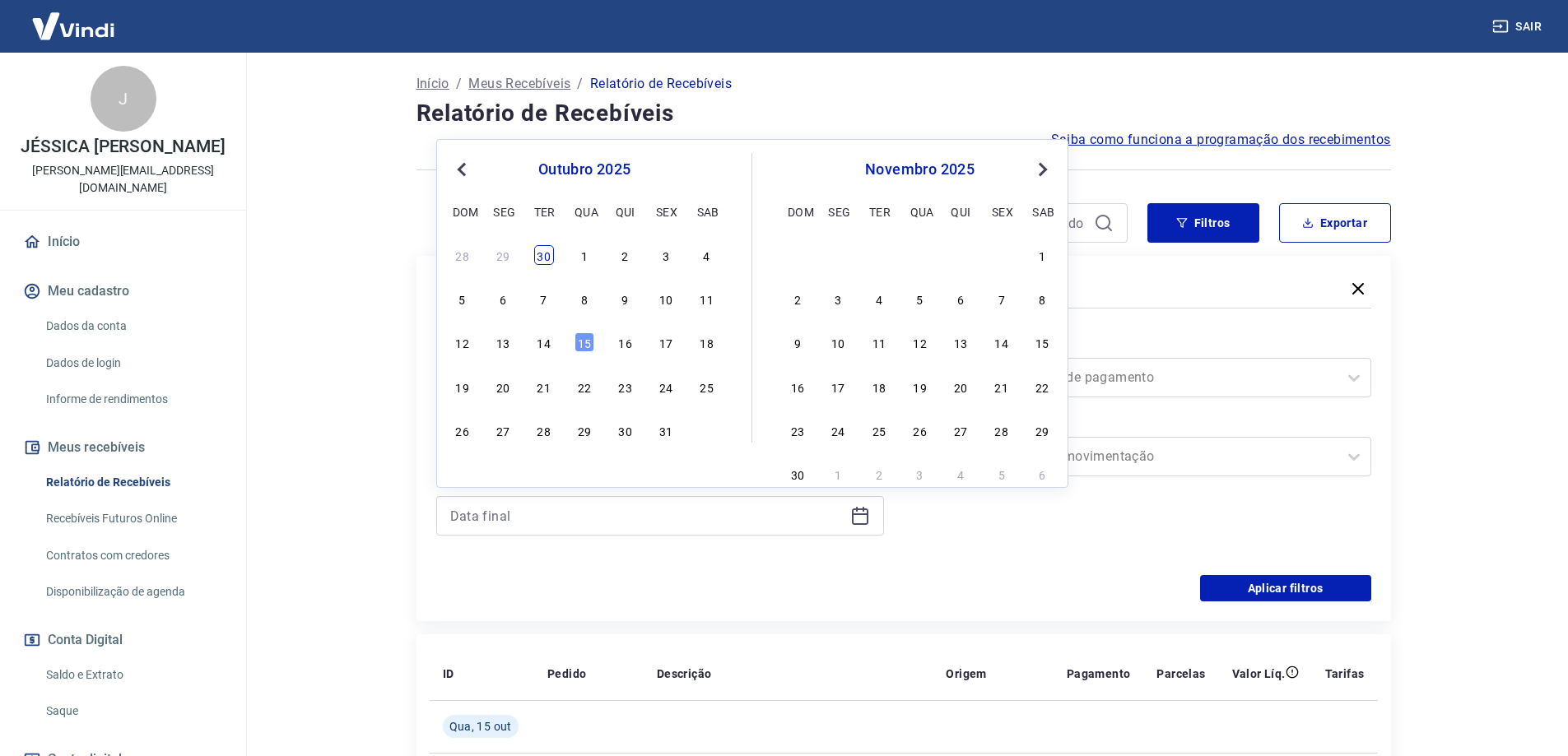
click at [539, 254] on div "30" at bounding box center [543, 254] width 20 height 20
type input "[DATE]"
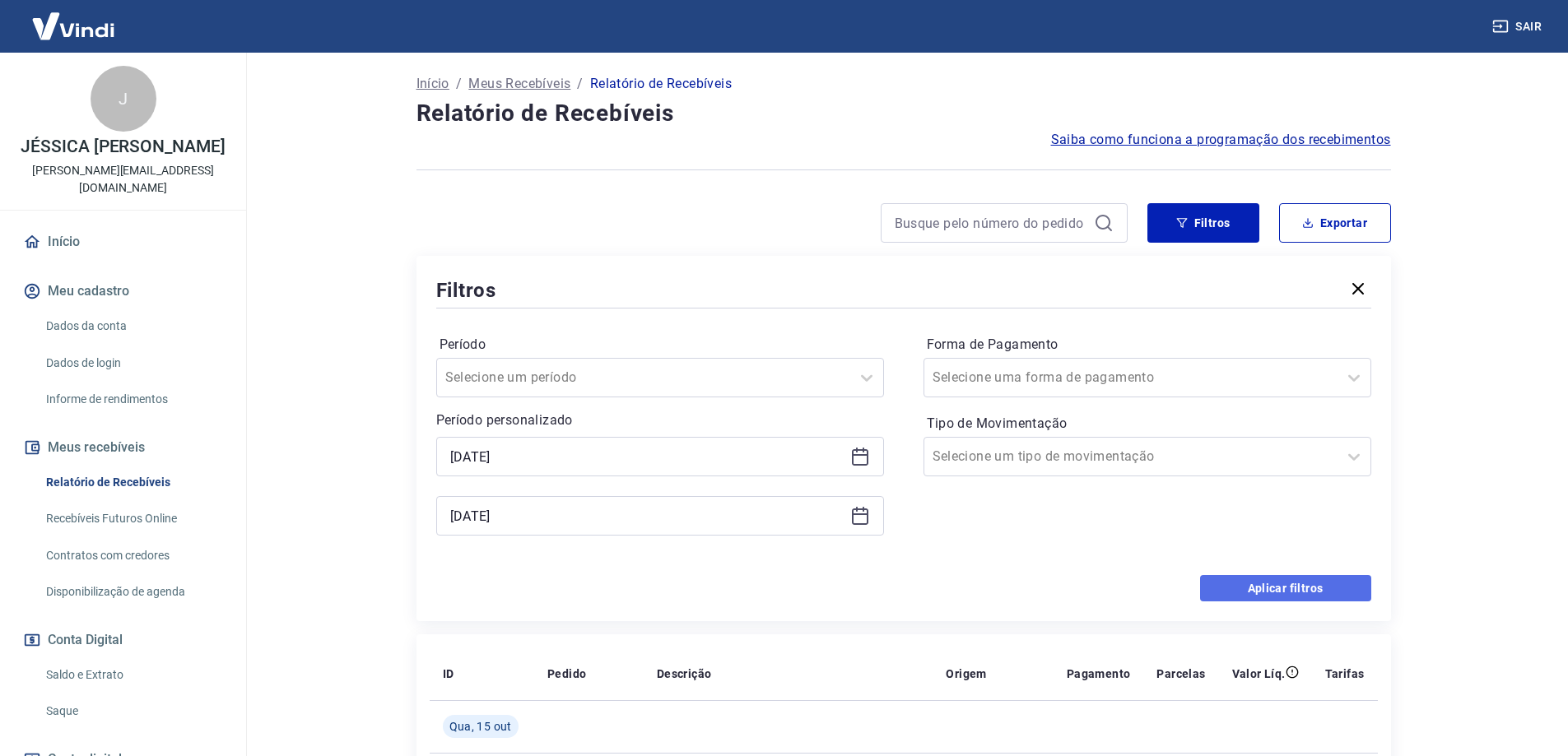
click at [1258, 581] on button "Aplicar filtros" at bounding box center [1286, 588] width 172 height 27
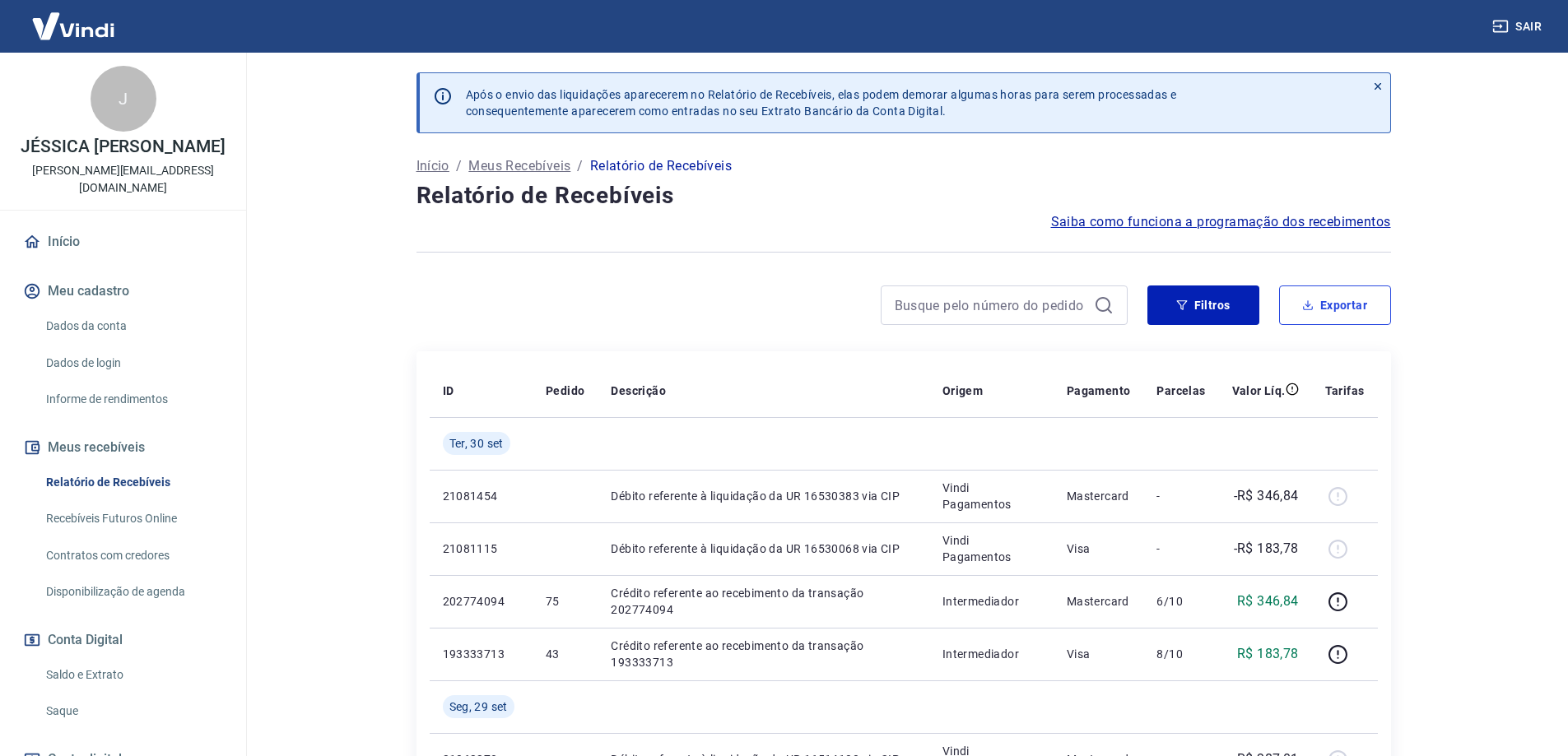
click at [1331, 306] on button "Exportar" at bounding box center [1335, 305] width 112 height 40
type input "[DATE]"
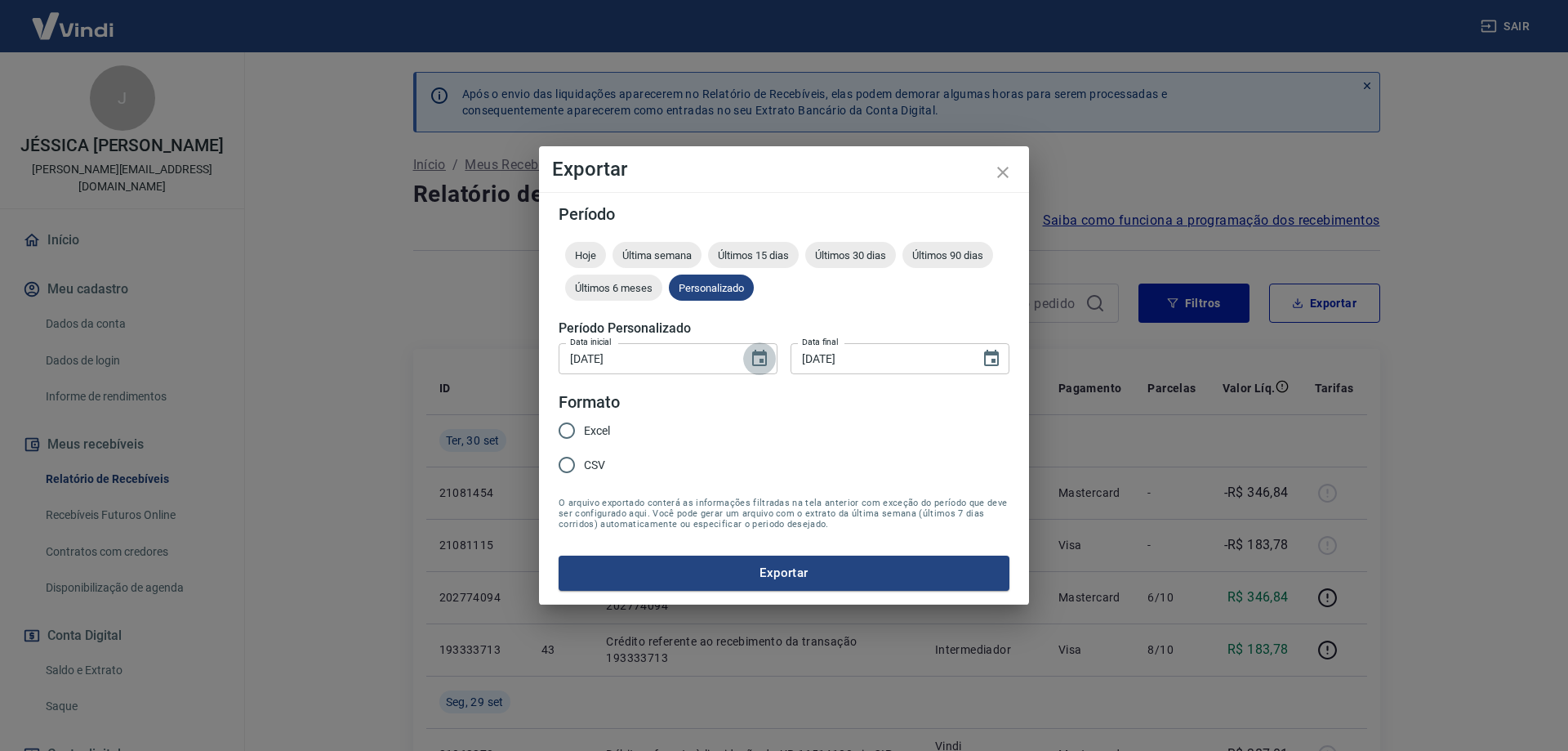
click at [756, 357] on icon "Choose date, selected date is 1 de set de 2025" at bounding box center [759, 359] width 20 height 20
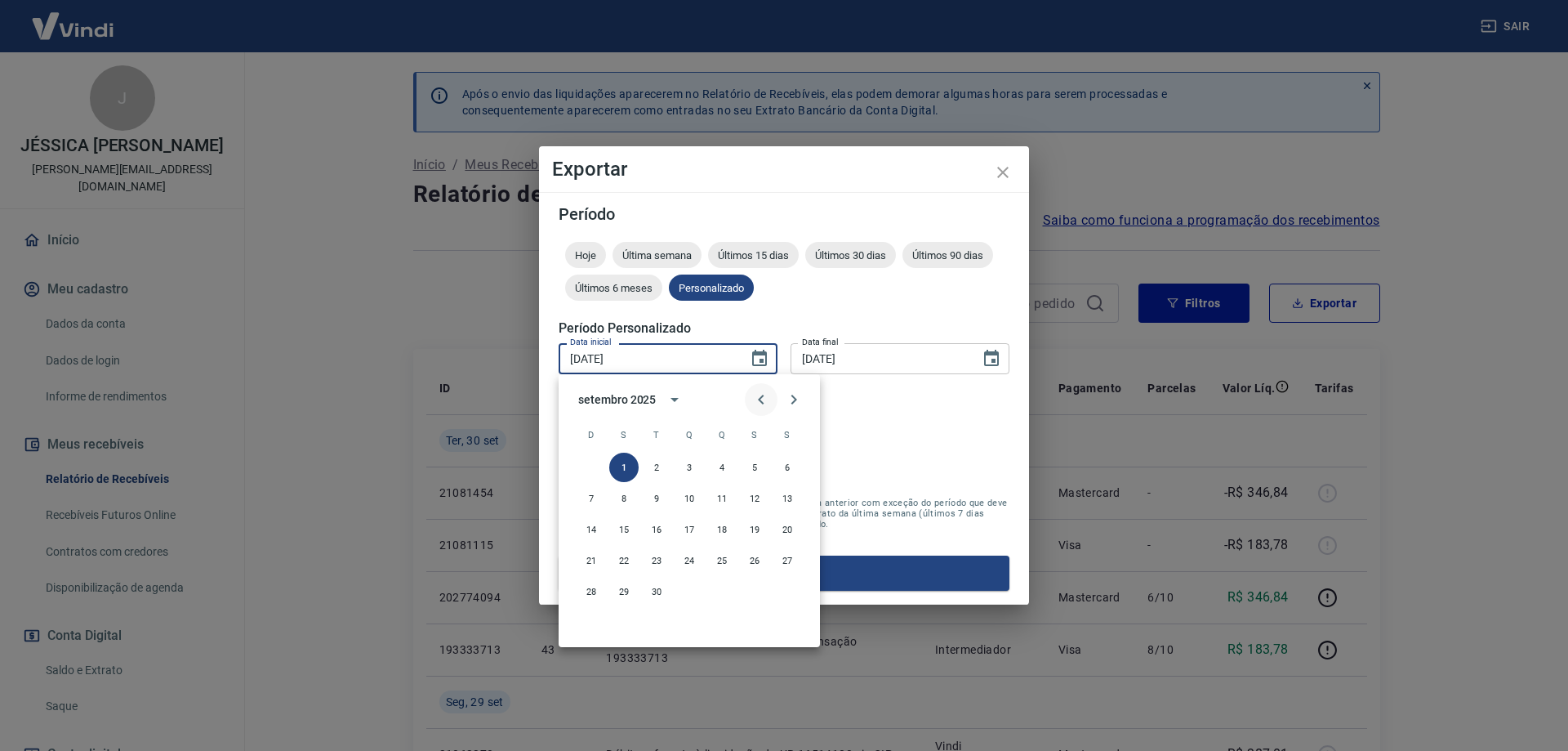
click at [763, 398] on icon "Previous month" at bounding box center [761, 399] width 20 height 20
click at [756, 469] on button "1" at bounding box center [755, 468] width 29 height 29
type input "[DATE]"
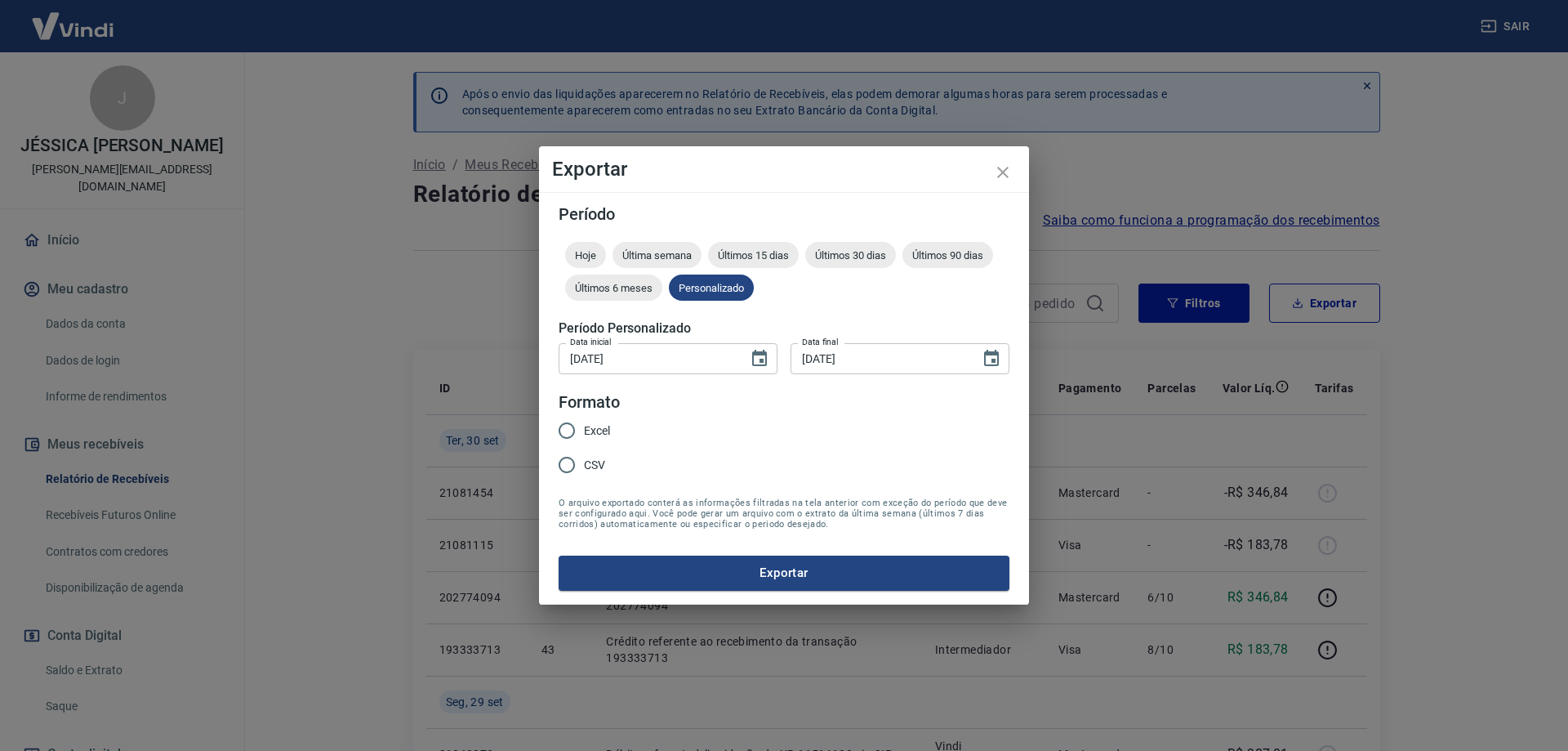
click at [565, 431] on input "Excel" at bounding box center [567, 431] width 34 height 34
radio input "true"
click at [782, 570] on button "Exportar" at bounding box center [784, 573] width 451 height 34
